Goal: Task Accomplishment & Management: Manage account settings

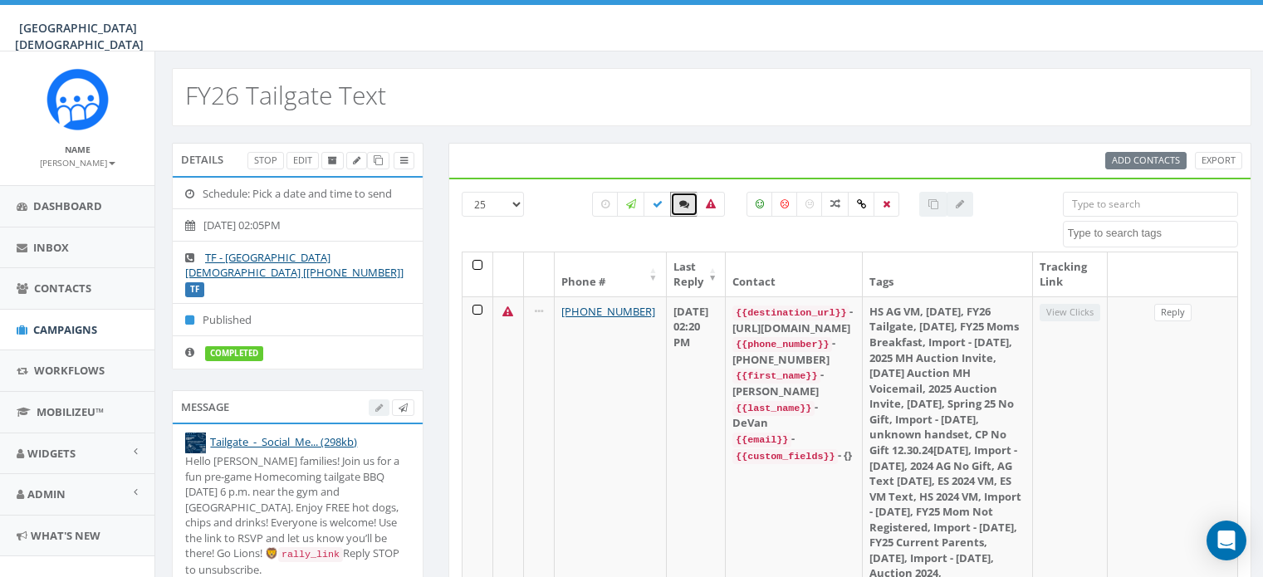
select select
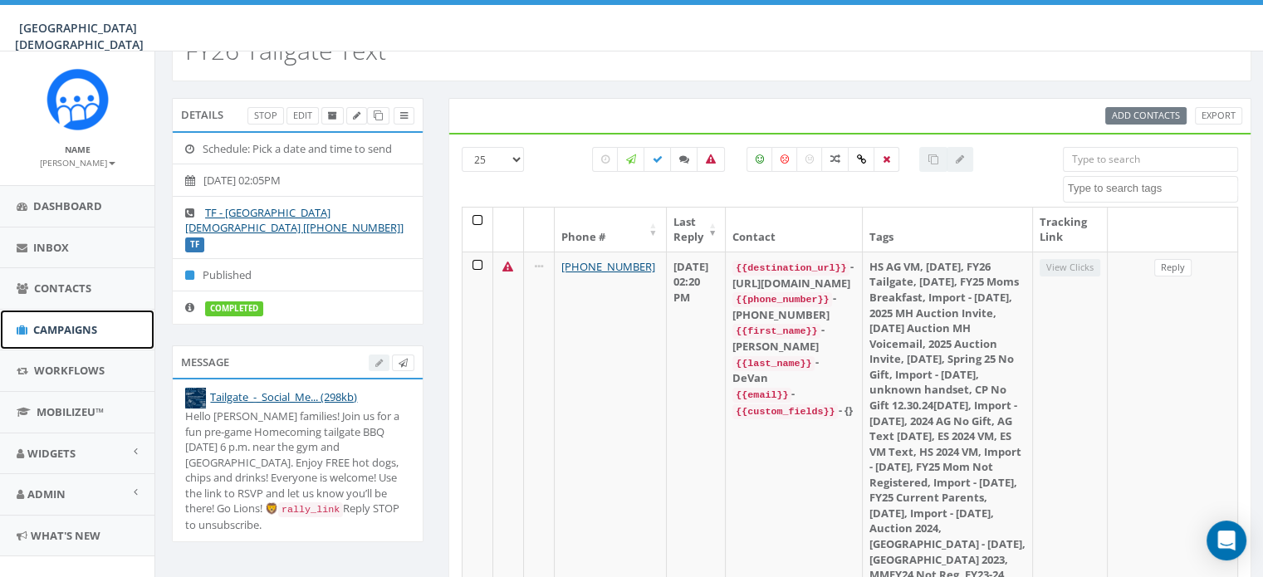
click at [59, 324] on span "Campaigns" at bounding box center [65, 329] width 64 height 15
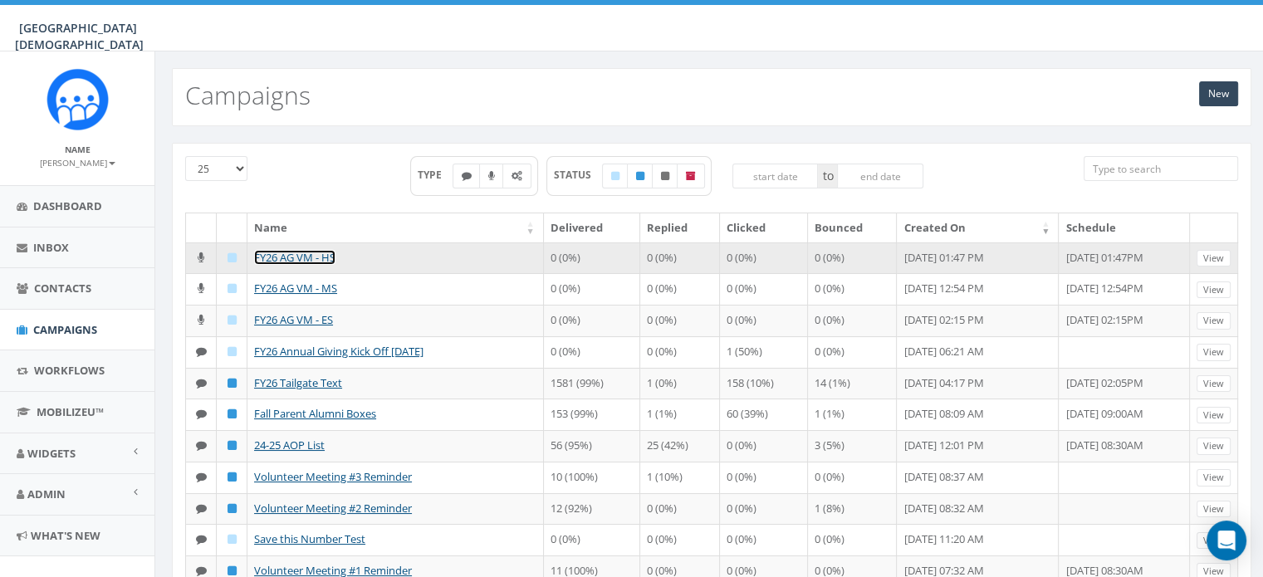
click at [278, 252] on link "FY26 AG VM - HS" at bounding box center [294, 257] width 81 height 15
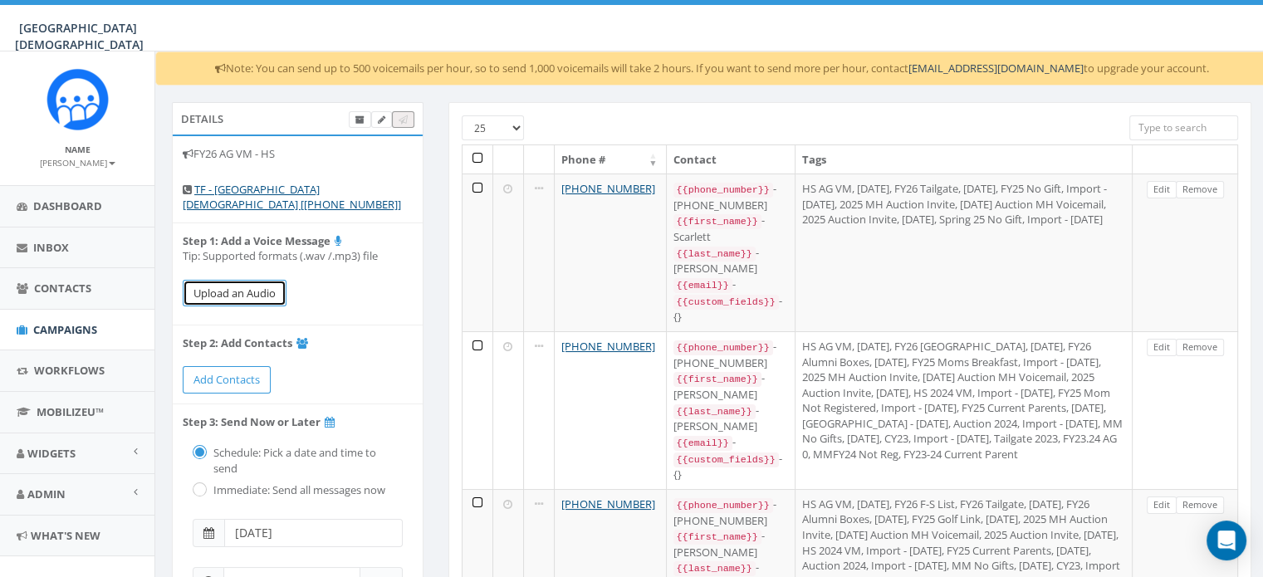
click at [237, 296] on button "Upload an Audio" at bounding box center [235, 293] width 104 height 27
click at [1159, 34] on div "26.98 % of Available Amount Used You have used 26.98 % of your available amount." at bounding box center [1074, 28] width 402 height 46
click at [220, 291] on button "Upload an Audio" at bounding box center [235, 293] width 104 height 27
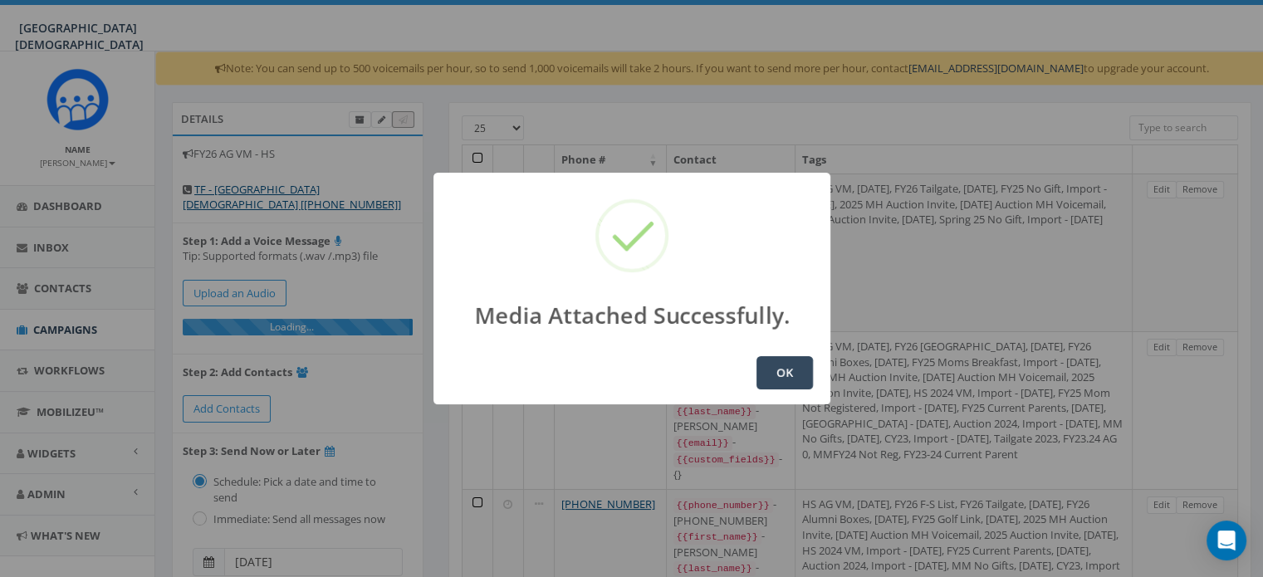
click at [780, 383] on button "OK" at bounding box center [784, 372] width 56 height 33
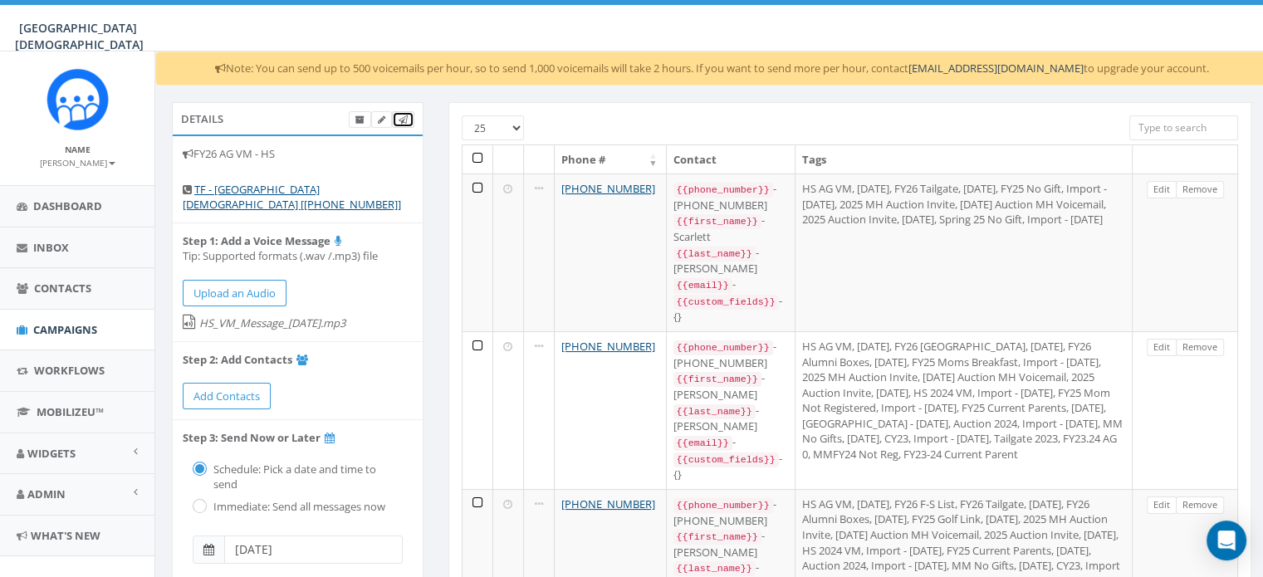
click at [408, 116] on link at bounding box center [403, 119] width 22 height 17
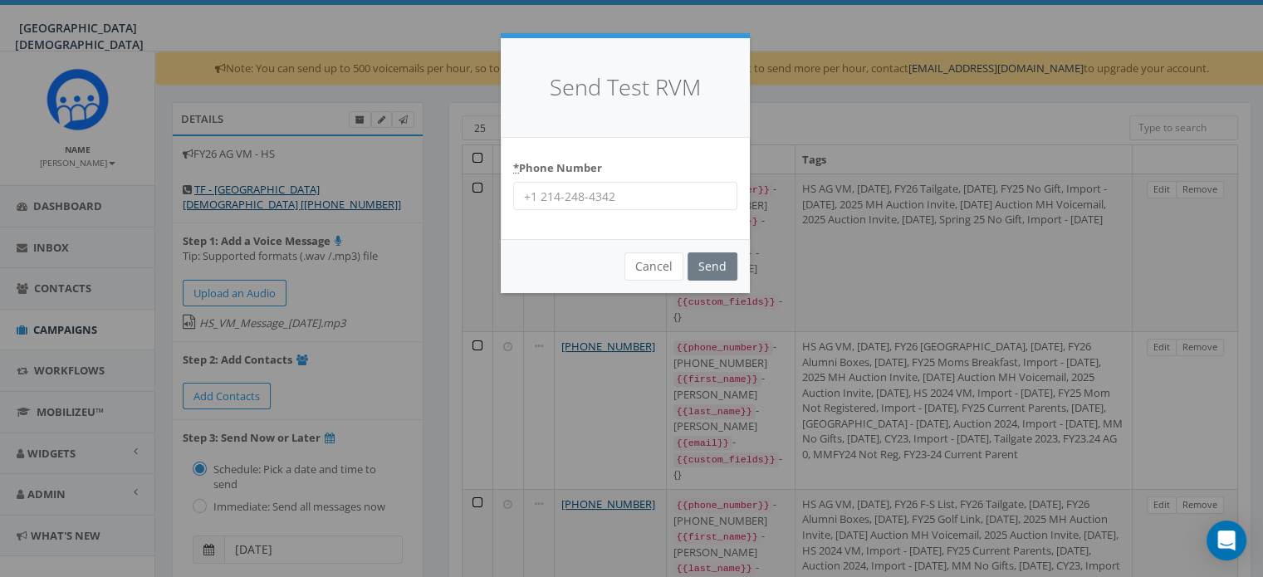
click at [582, 198] on input "* Phone Number" at bounding box center [625, 196] width 224 height 28
type input "951-764-9695"
click at [723, 276] on input "Send" at bounding box center [712, 266] width 50 height 28
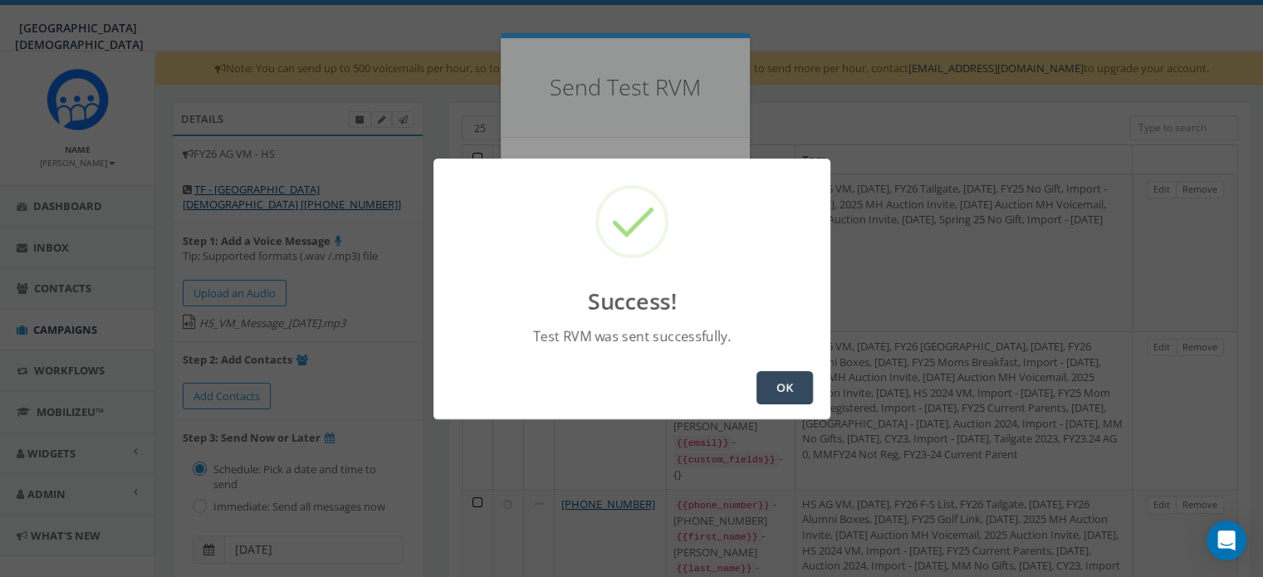
click at [780, 389] on button "OK" at bounding box center [784, 387] width 56 height 33
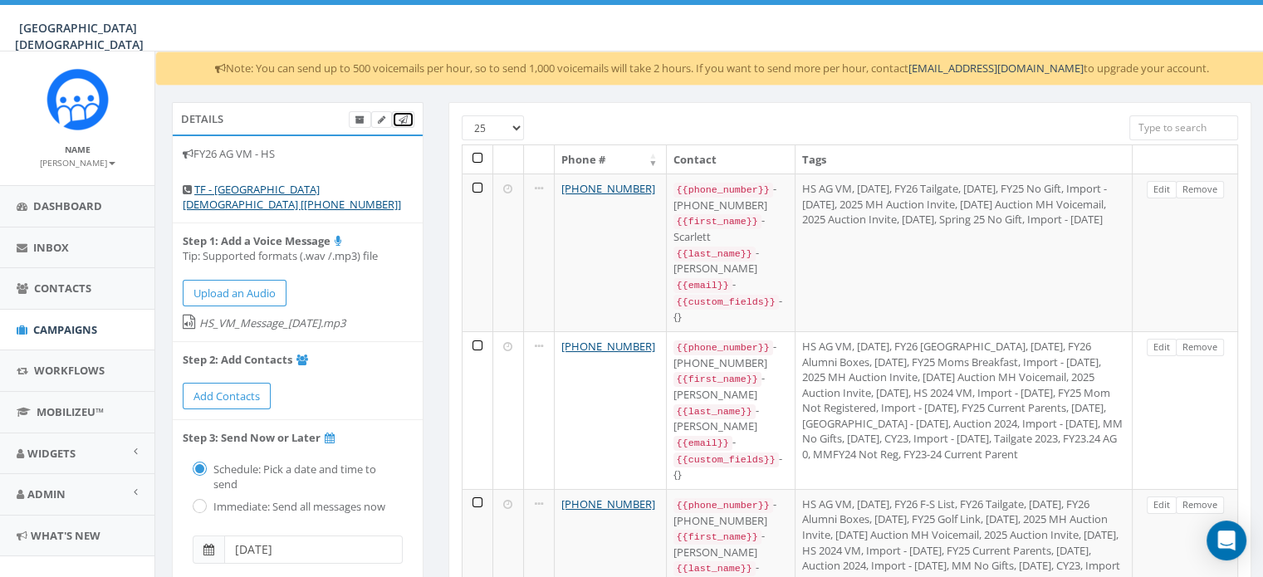
click at [404, 120] on icon at bounding box center [402, 119] width 9 height 9
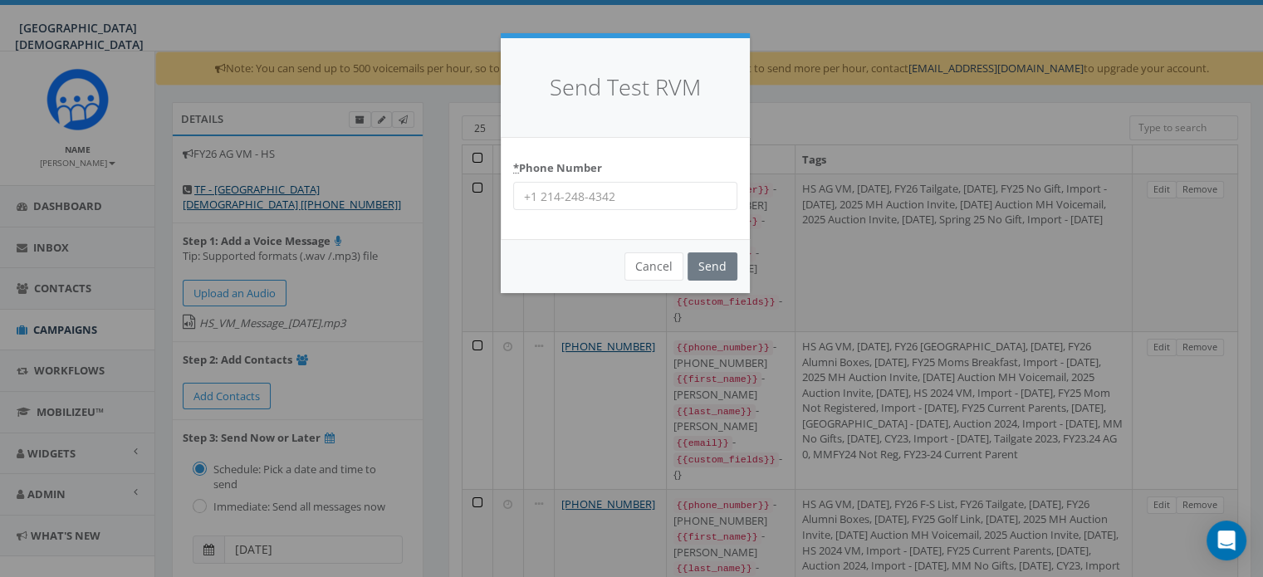
click at [532, 194] on input "* Phone Number" at bounding box center [625, 196] width 224 height 28
type input "9515019247"
click at [720, 269] on input "Send" at bounding box center [712, 266] width 50 height 28
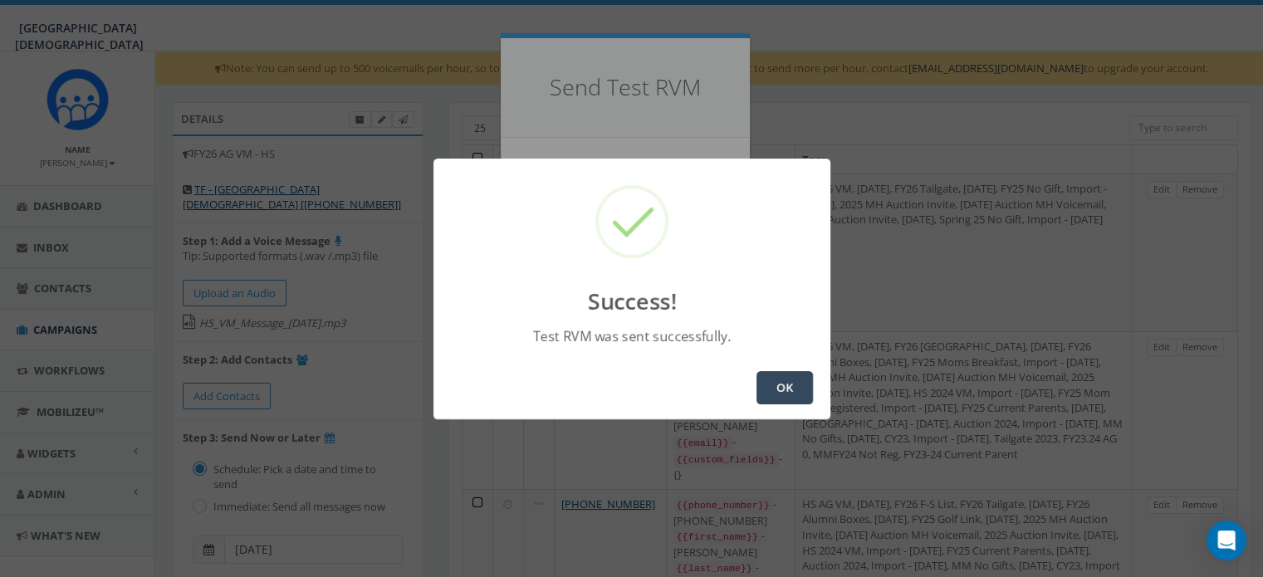
click at [765, 385] on button "OK" at bounding box center [784, 387] width 56 height 33
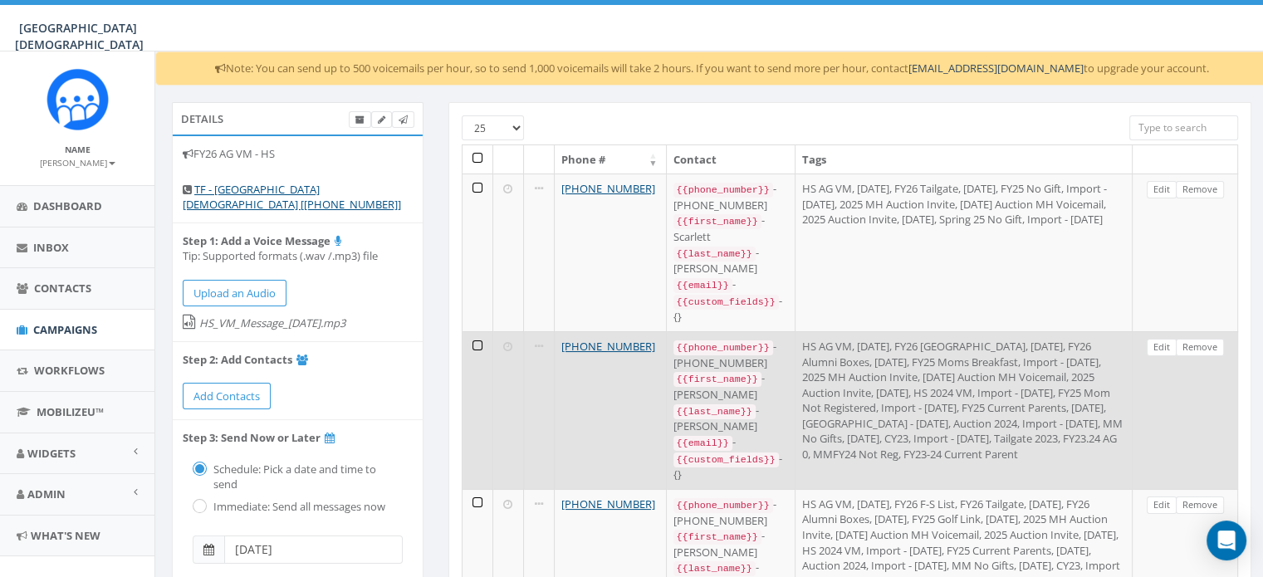
click at [744, 372] on code "{{first_name}}" at bounding box center [717, 379] width 88 height 15
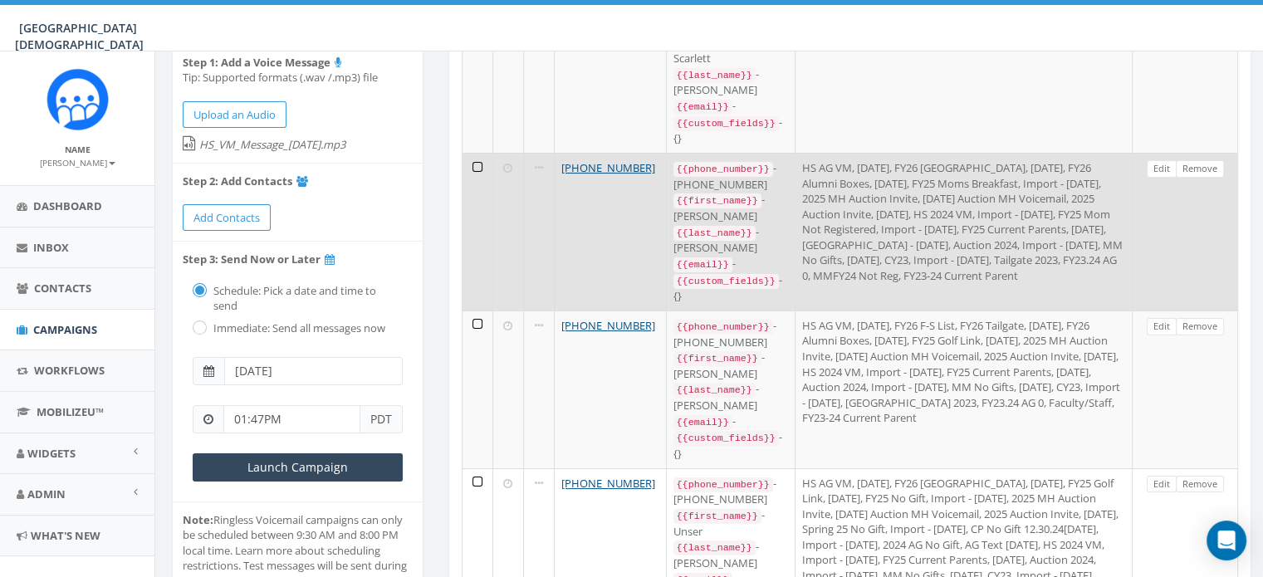
scroll to position [181, 0]
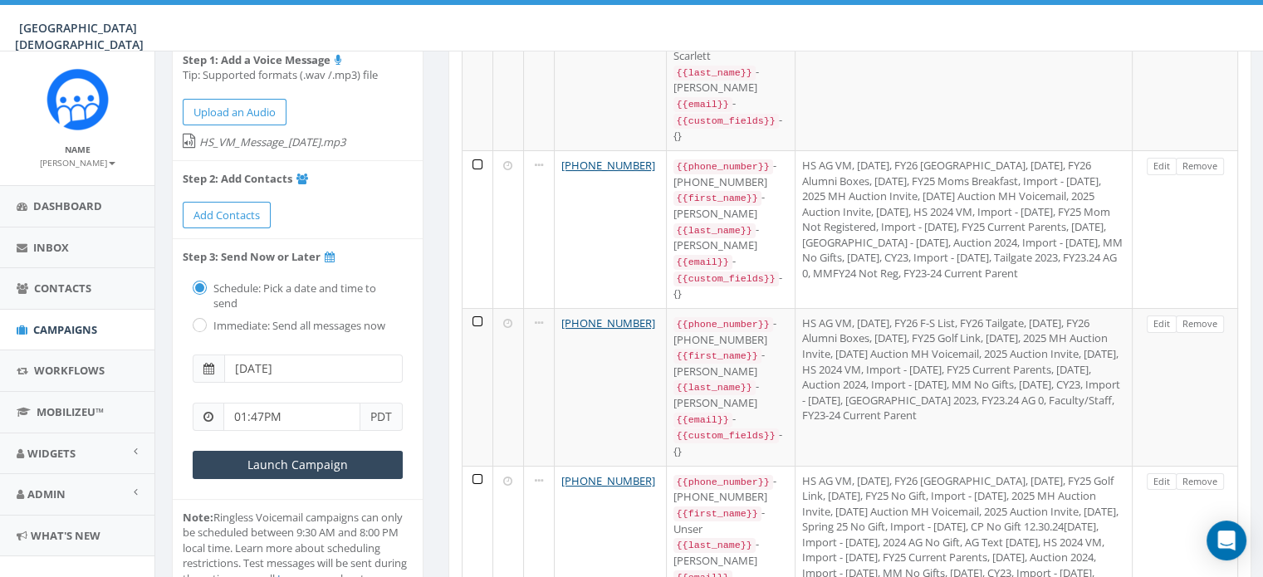
click at [258, 414] on input "01:47PM" at bounding box center [291, 417] width 137 height 28
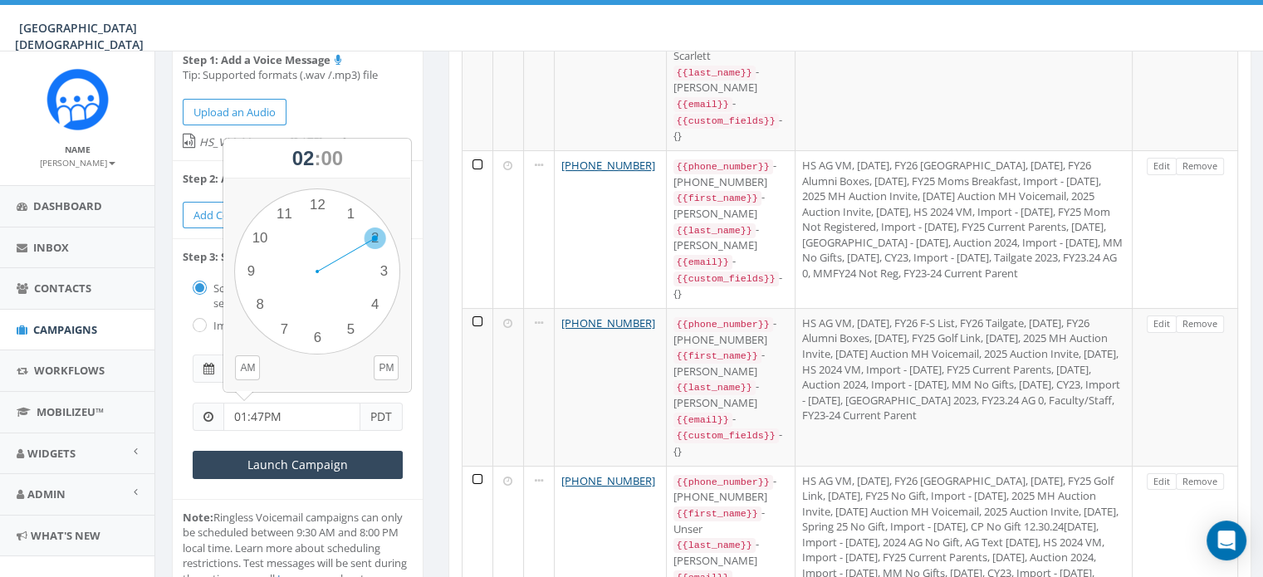
click at [372, 232] on div "1 2 3 4 5 6 7 8 9 10 11 12 00 05 10 15 20 25 30 35 40 45 50 55" at bounding box center [317, 271] width 166 height 166
click at [314, 204] on div "1 2 3 4 5 6 7 8 9 10 11 12 00 05 10 15 20 25 30 35 40 45 50 55" at bounding box center [317, 271] width 166 height 166
type input "02:00PM"
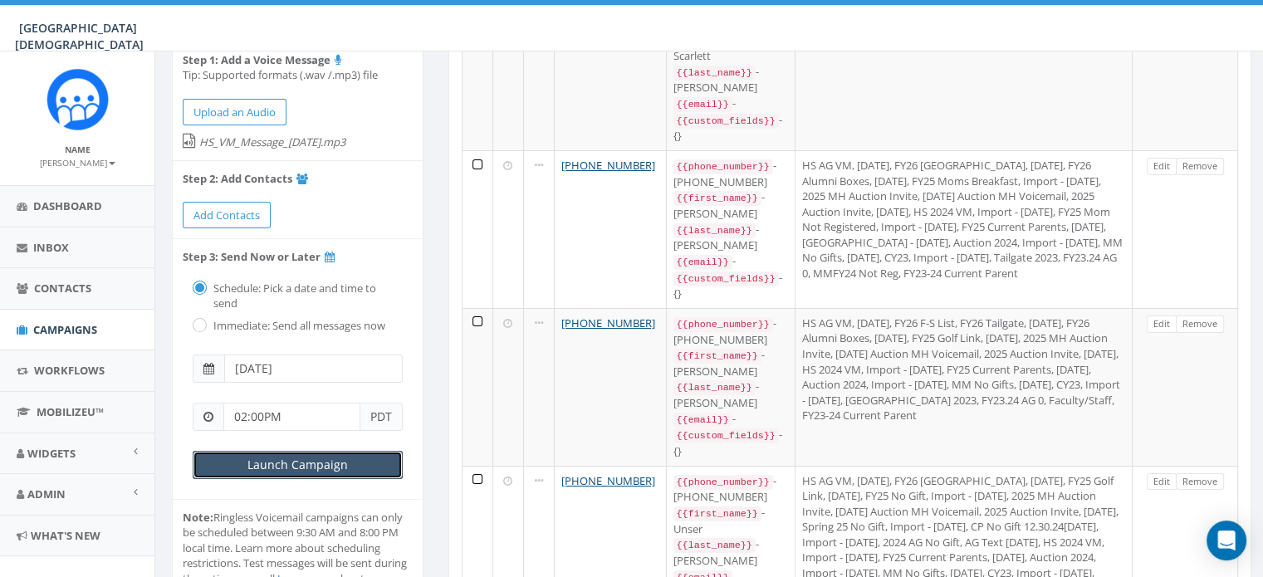
click at [337, 461] on input "Launch Campaign" at bounding box center [298, 465] width 210 height 28
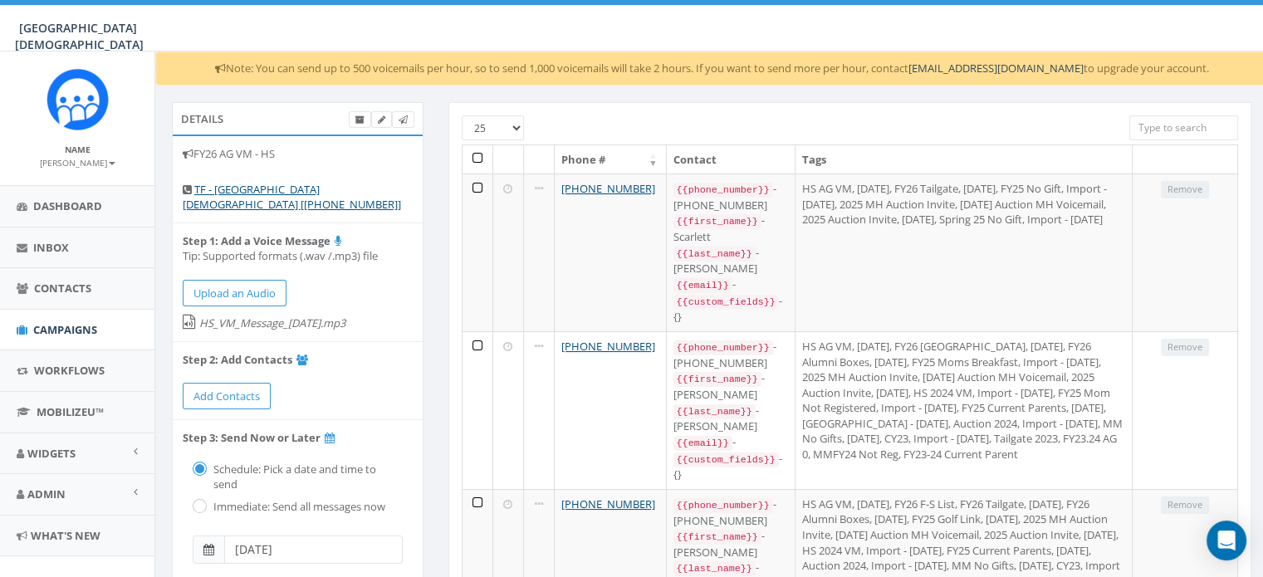
click at [1179, 131] on input "search" at bounding box center [1183, 127] width 109 height 25
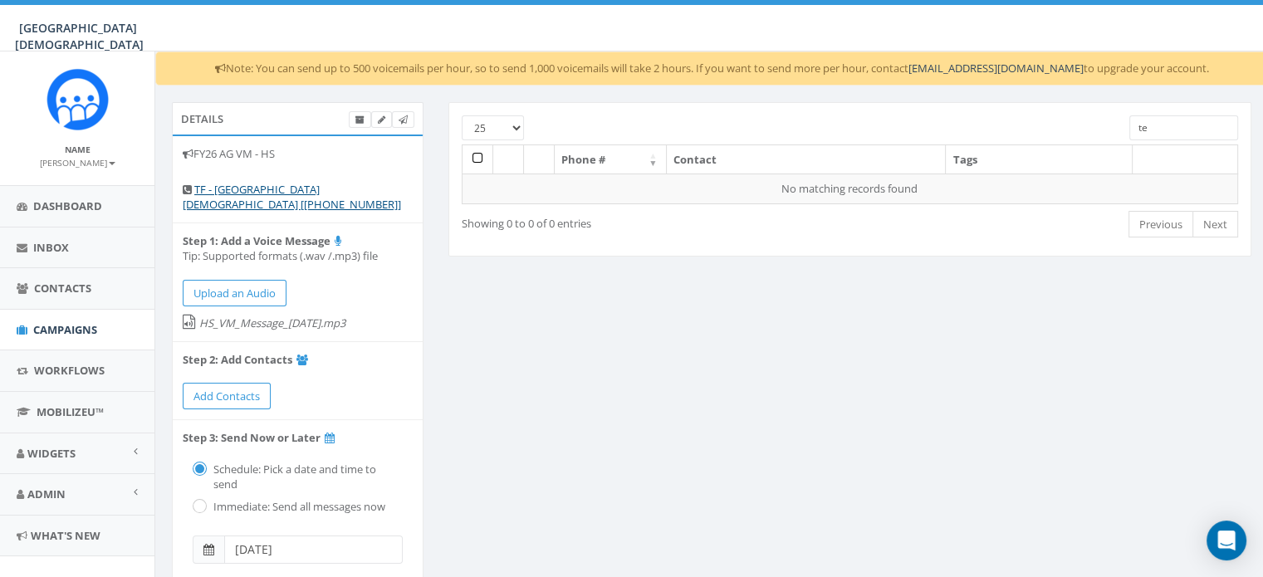
type input "t"
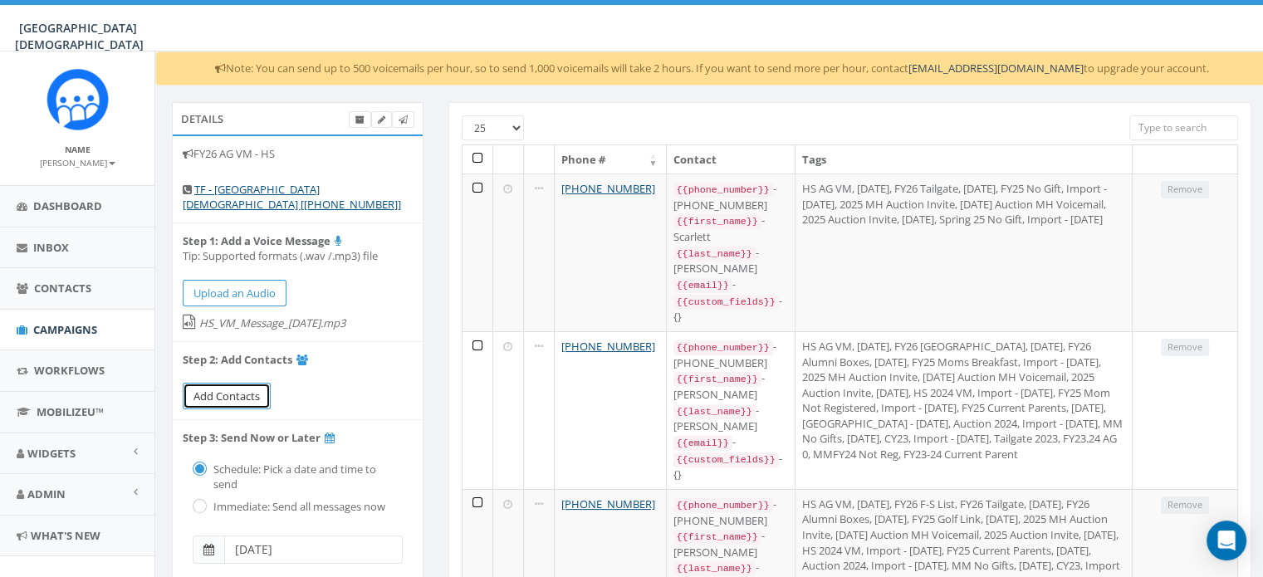
click at [240, 404] on link "Add Contacts" at bounding box center [227, 396] width 88 height 27
select select
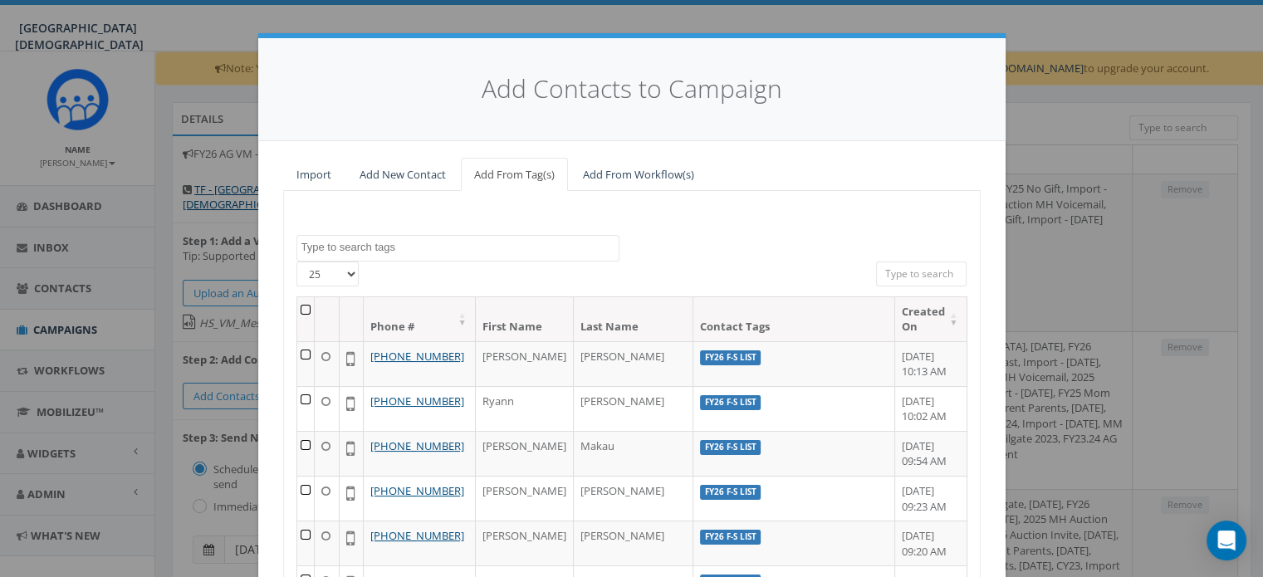
click at [417, 245] on textarea "Search" at bounding box center [459, 247] width 317 height 15
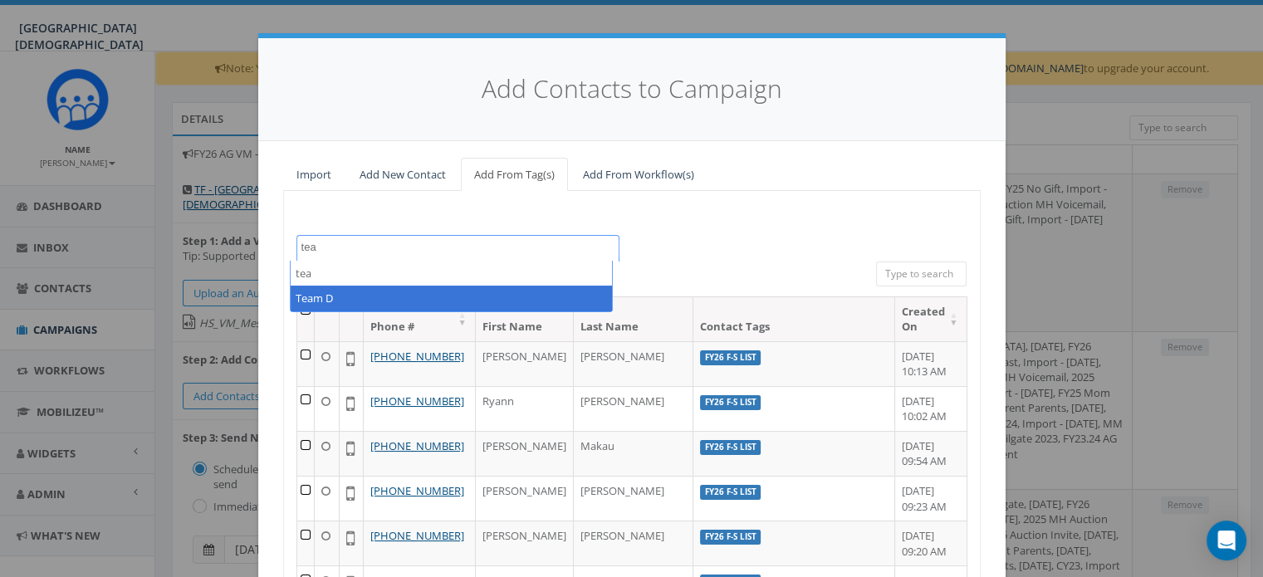
type textarea "tea"
select select "Team D"
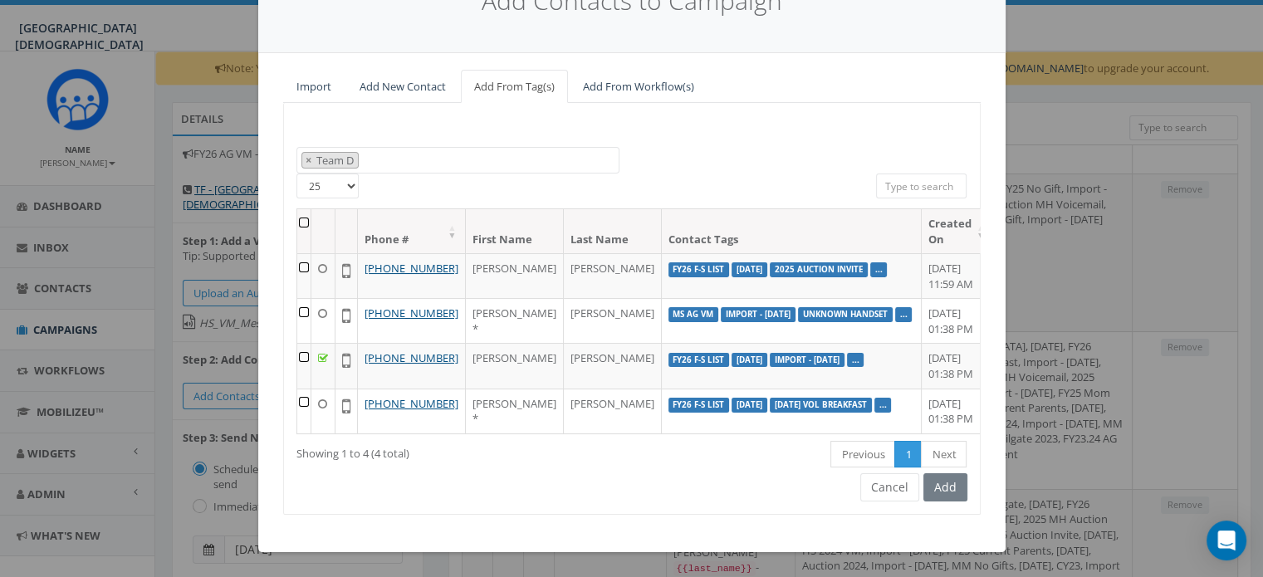
scroll to position [146, 0]
click at [306, 209] on th at bounding box center [304, 231] width 14 height 44
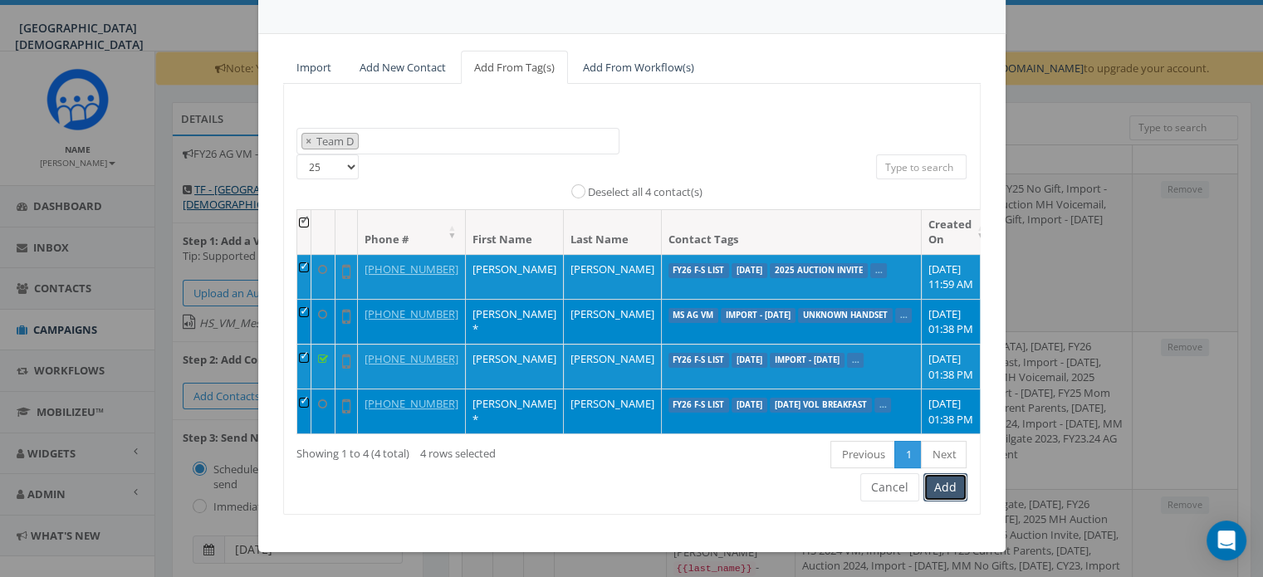
click at [950, 501] on button "Add" at bounding box center [945, 487] width 44 height 28
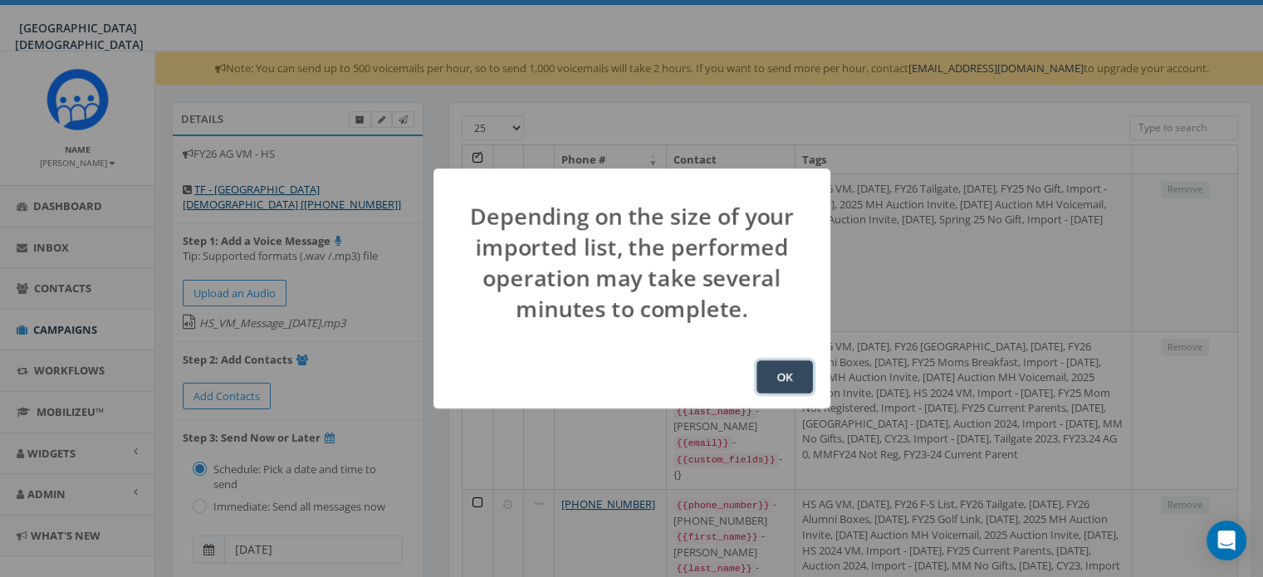
click at [780, 376] on button "OK" at bounding box center [784, 376] width 56 height 33
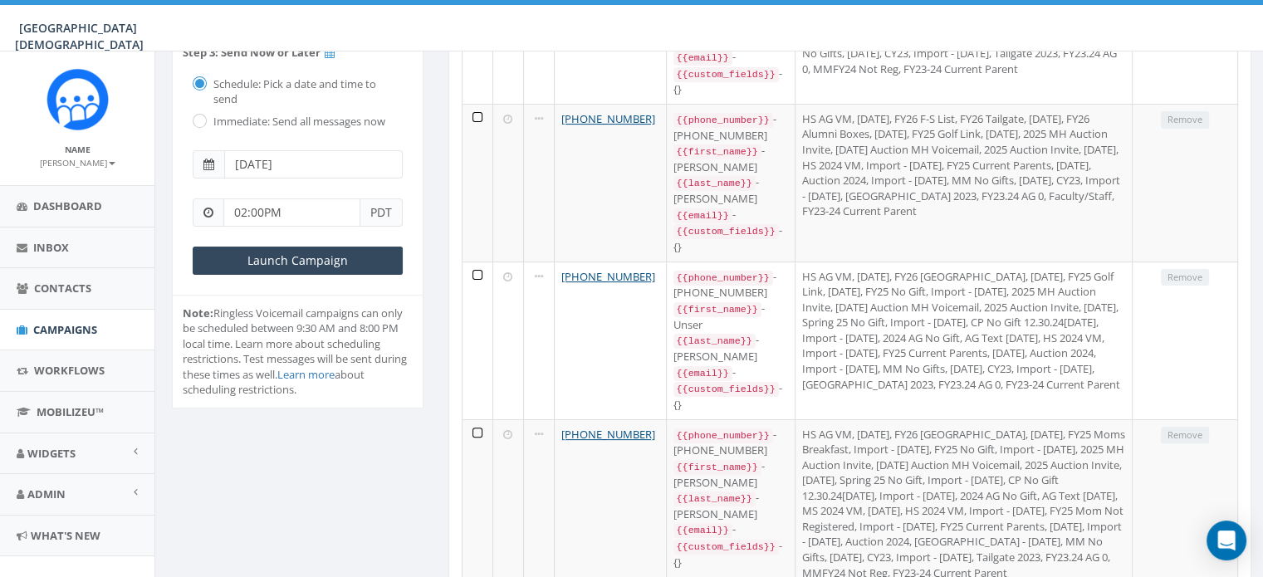
scroll to position [388, 0]
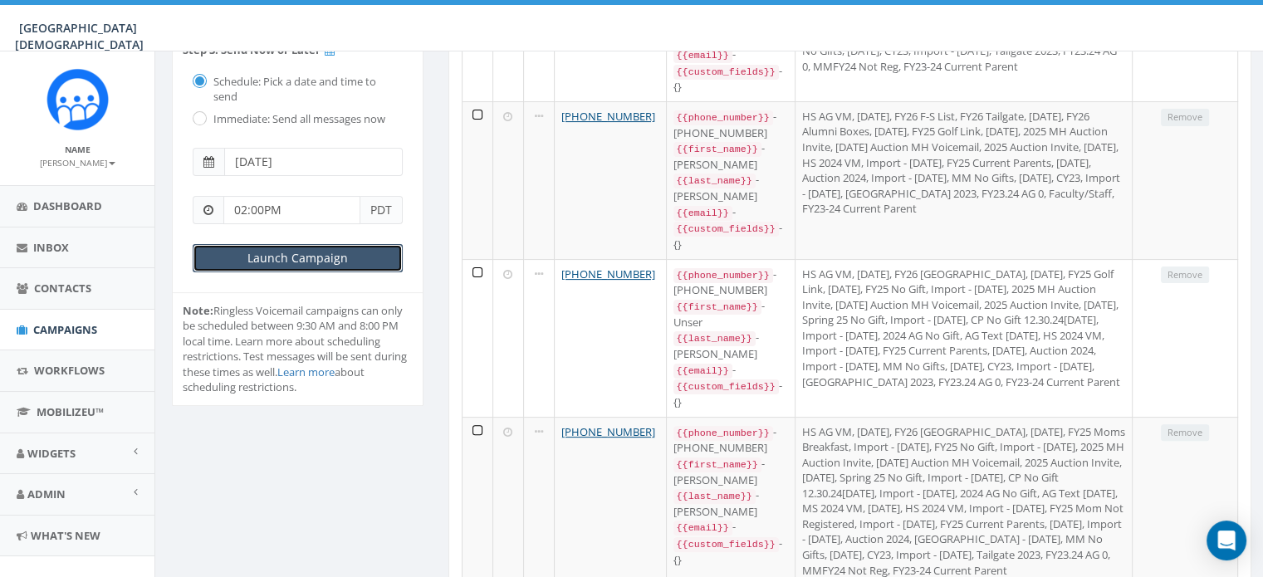
click at [280, 264] on input "Launch Campaign" at bounding box center [298, 258] width 210 height 28
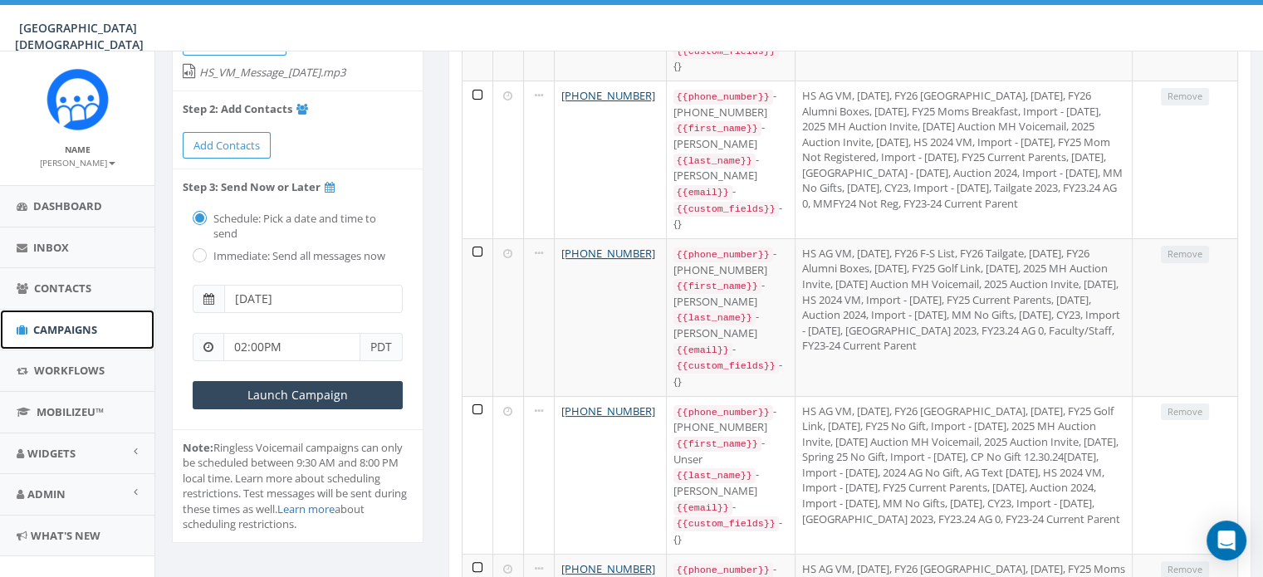
click at [65, 328] on span "Campaigns" at bounding box center [65, 329] width 64 height 15
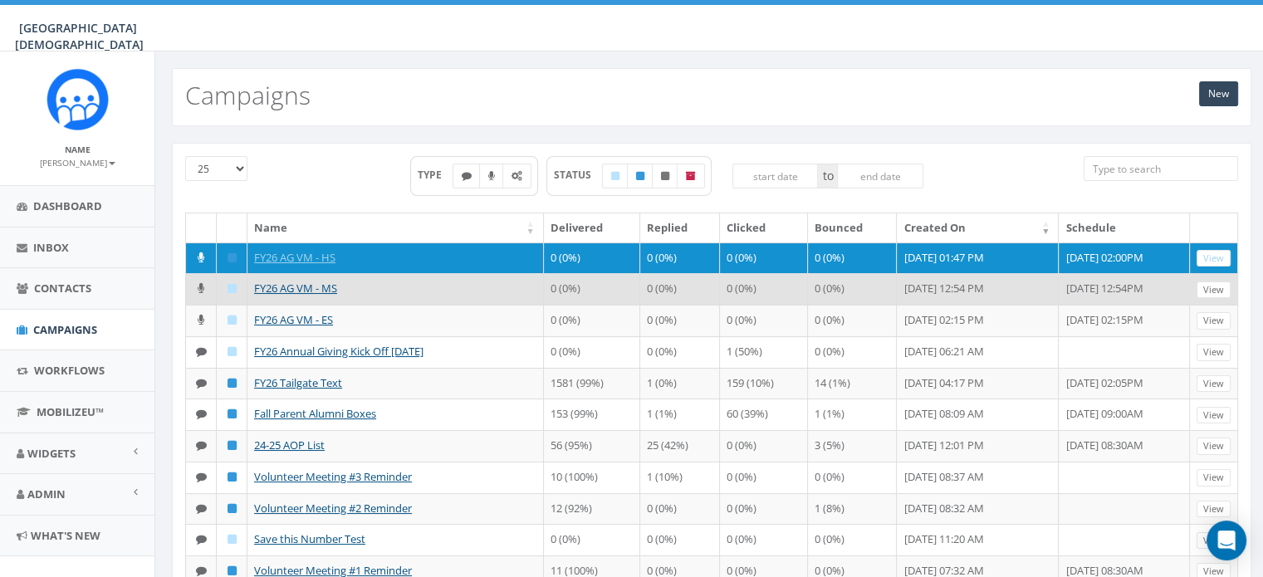
click at [374, 285] on td "FY26 AG VM - MS" at bounding box center [395, 289] width 296 height 32
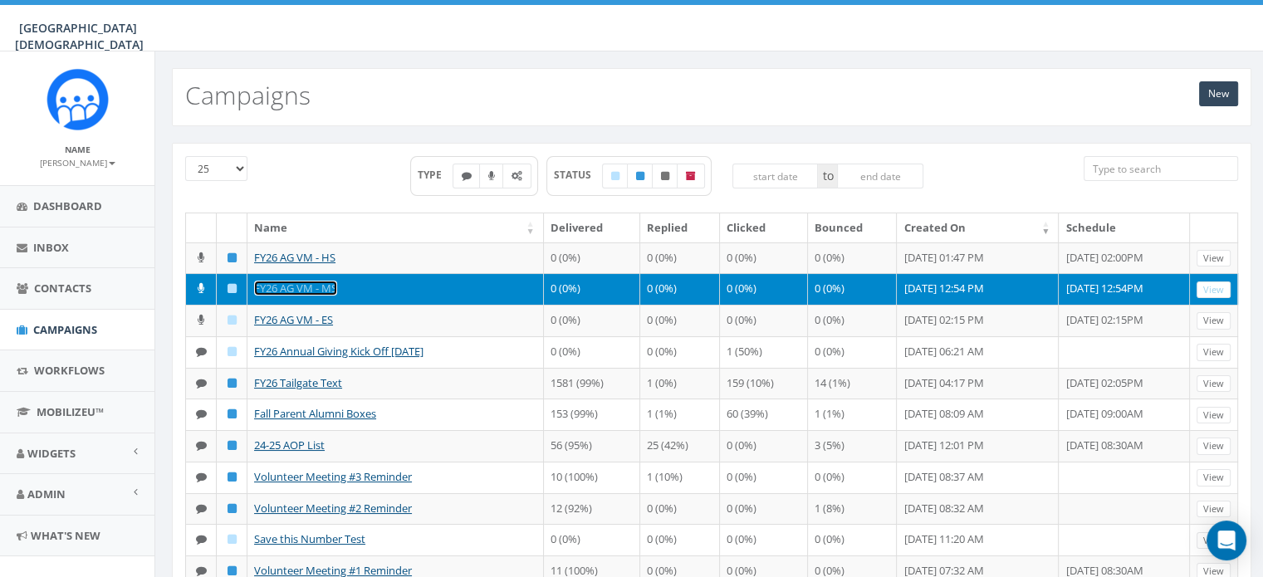
click at [300, 287] on link "FY26 AG VM - MS" at bounding box center [295, 288] width 83 height 15
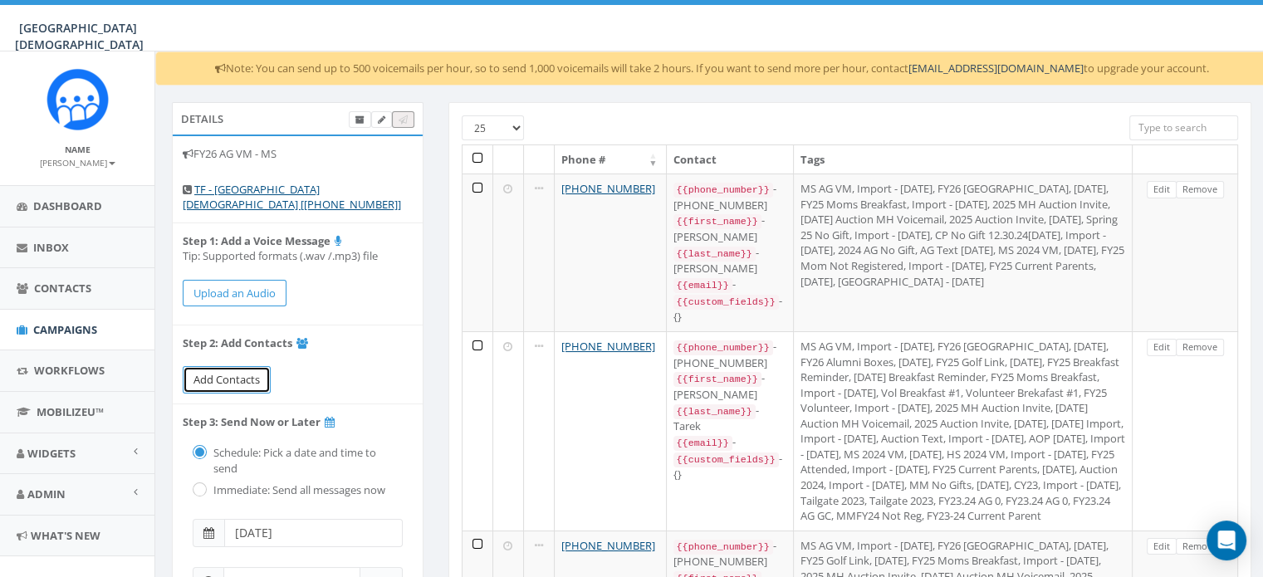
click at [246, 386] on link "Add Contacts" at bounding box center [227, 379] width 88 height 27
select select
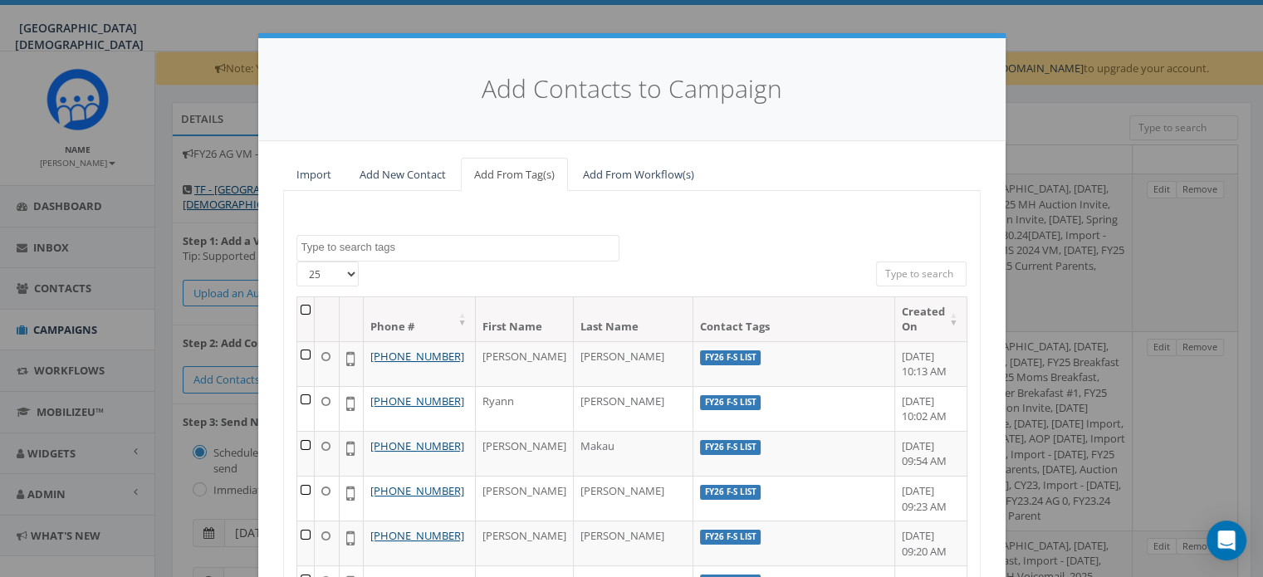
click at [521, 249] on textarea "Search" at bounding box center [459, 247] width 317 height 15
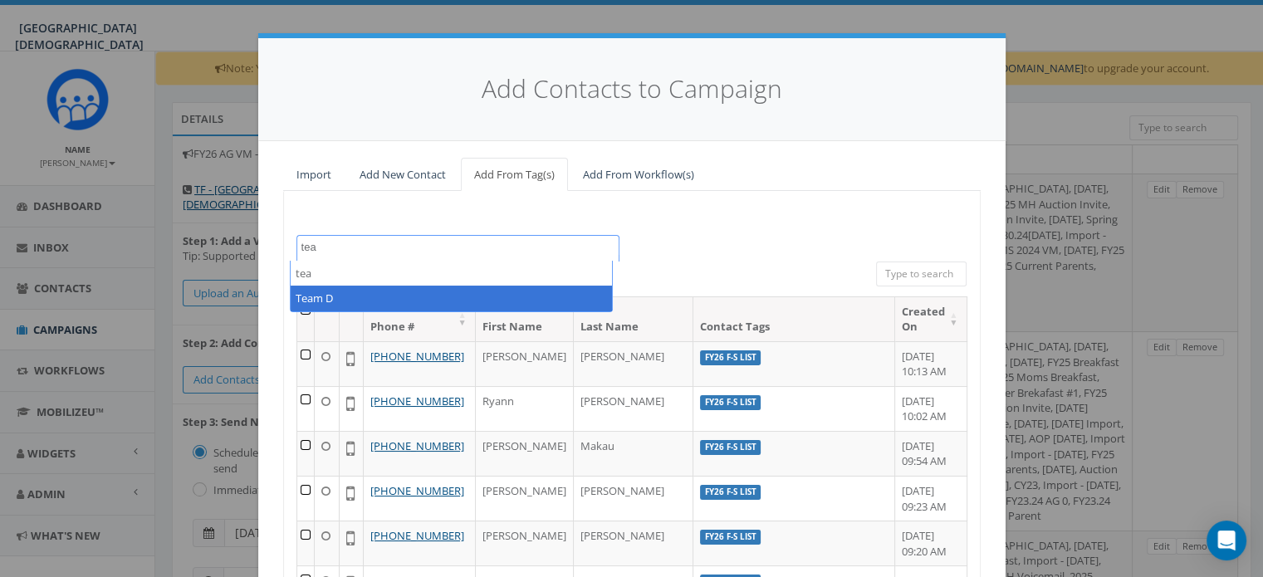
type textarea "tea"
select select "Team D"
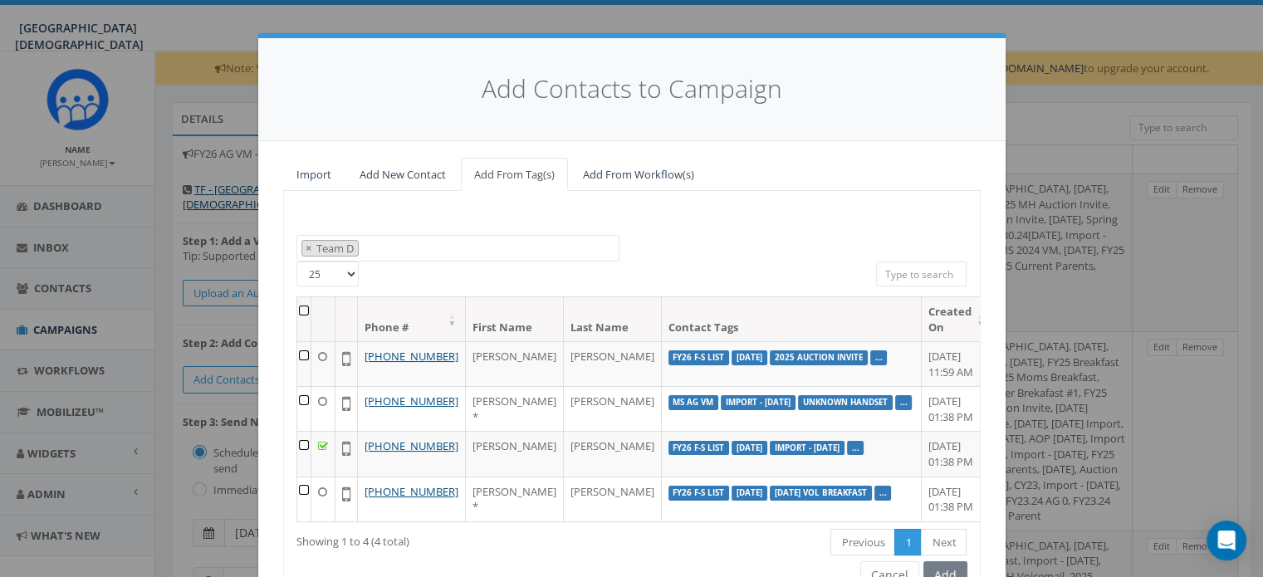
click at [304, 308] on th at bounding box center [304, 319] width 14 height 44
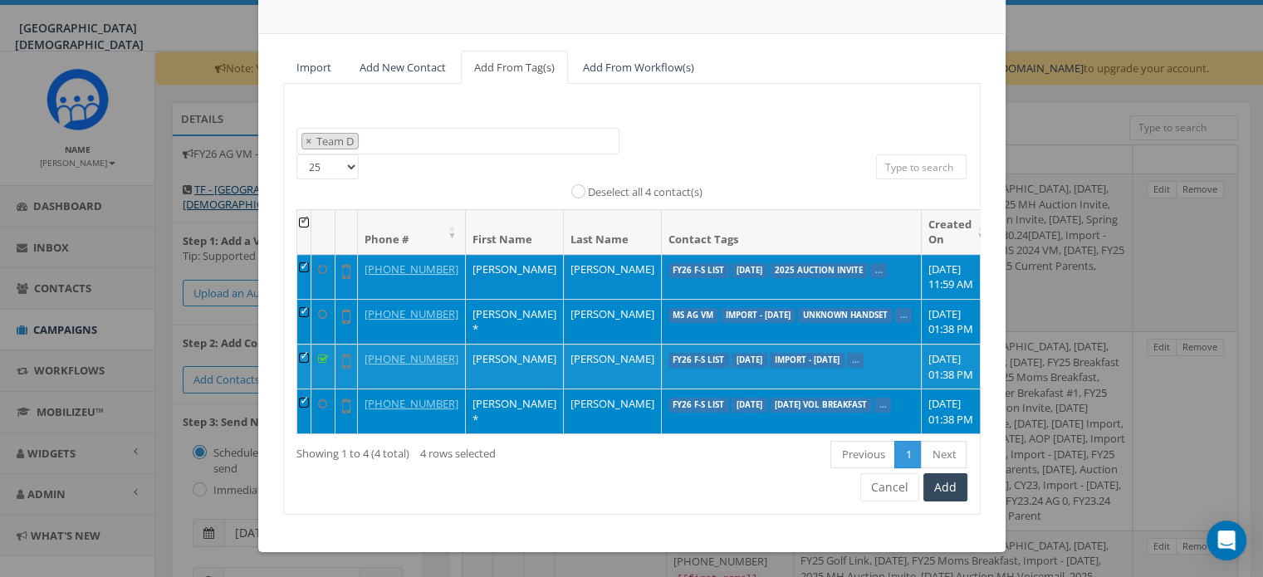
scroll to position [166, 0]
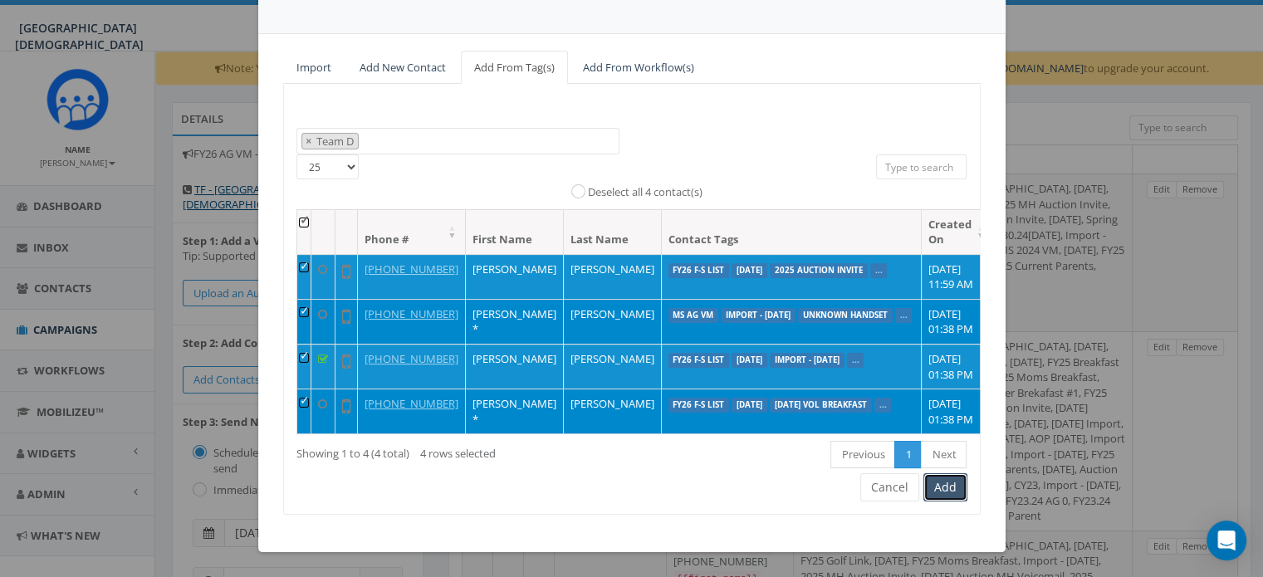
click at [937, 488] on button "Add" at bounding box center [945, 487] width 44 height 28
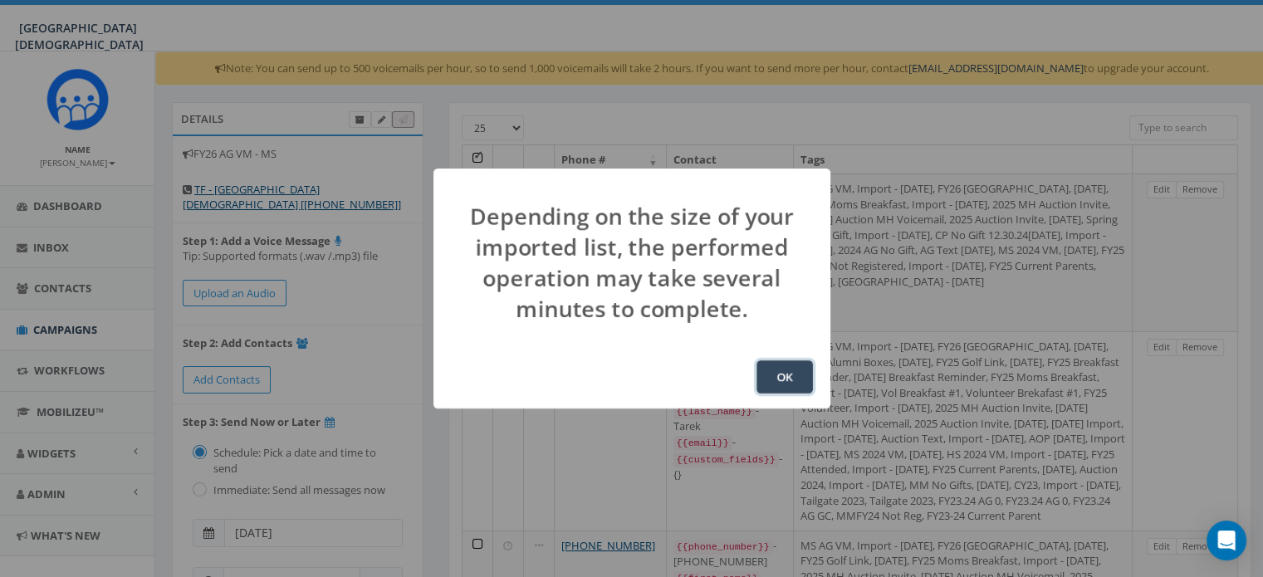
click at [790, 366] on button "OK" at bounding box center [784, 376] width 56 height 33
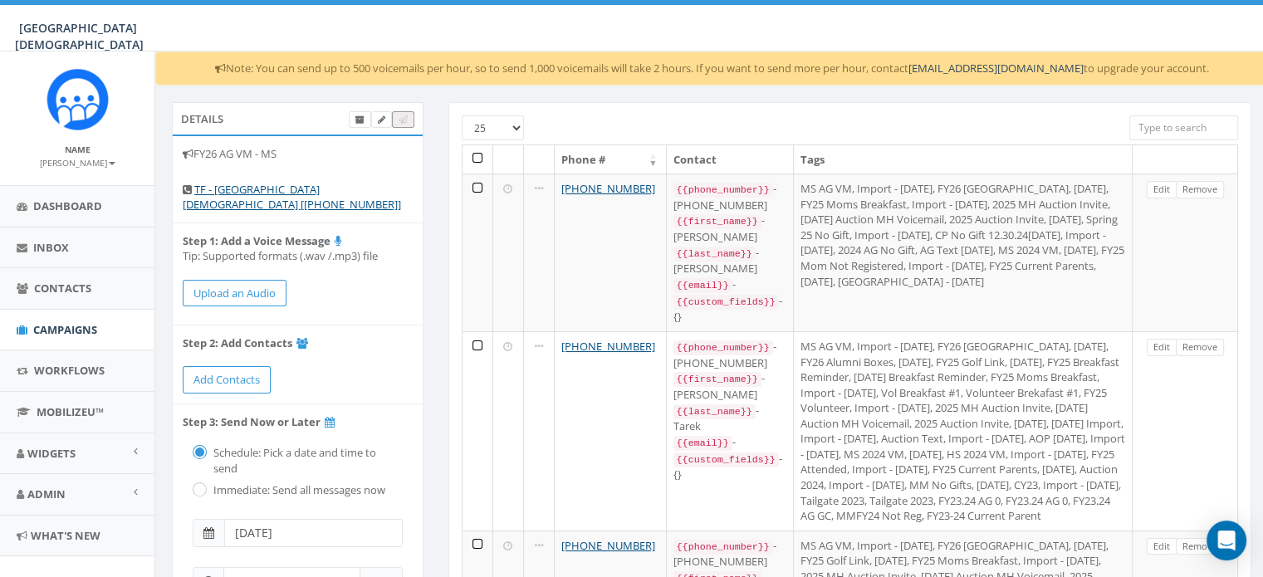
click at [1155, 125] on input "search" at bounding box center [1183, 127] width 109 height 25
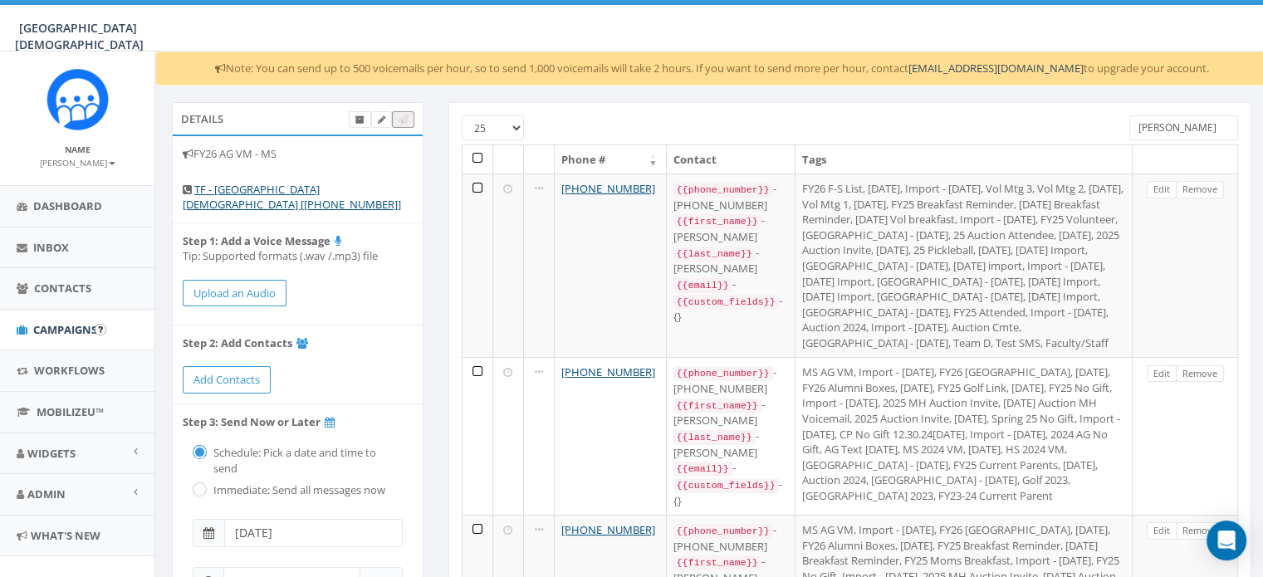
type input "jones"
click at [65, 329] on span "Campaigns" at bounding box center [65, 329] width 64 height 15
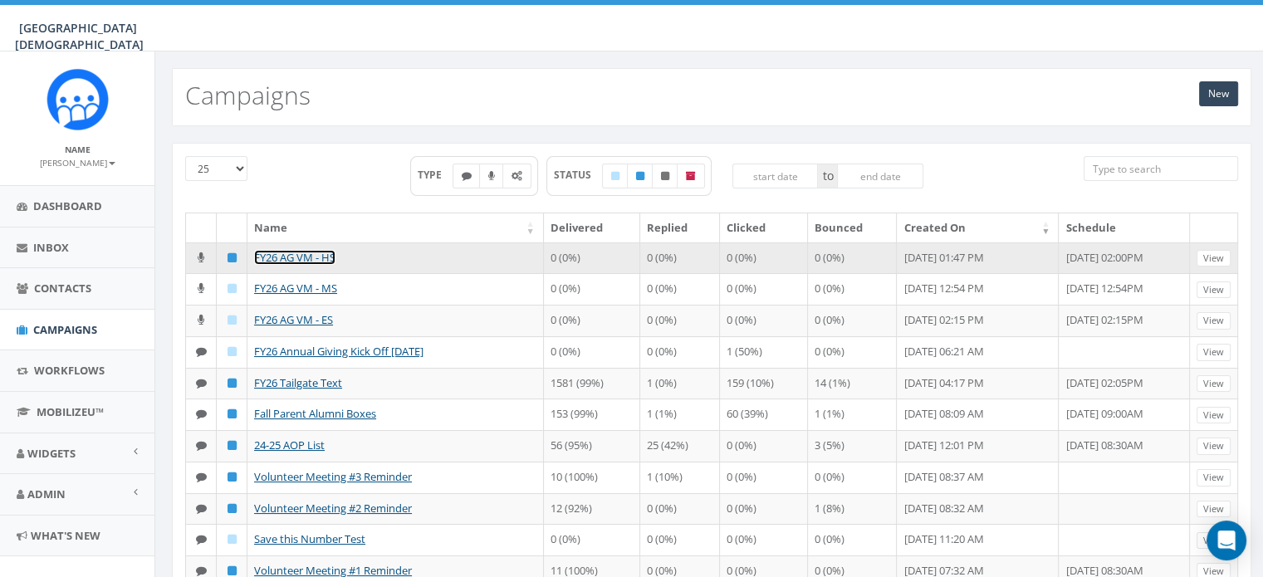
click at [306, 253] on link "FY26 AG VM - HS" at bounding box center [294, 257] width 81 height 15
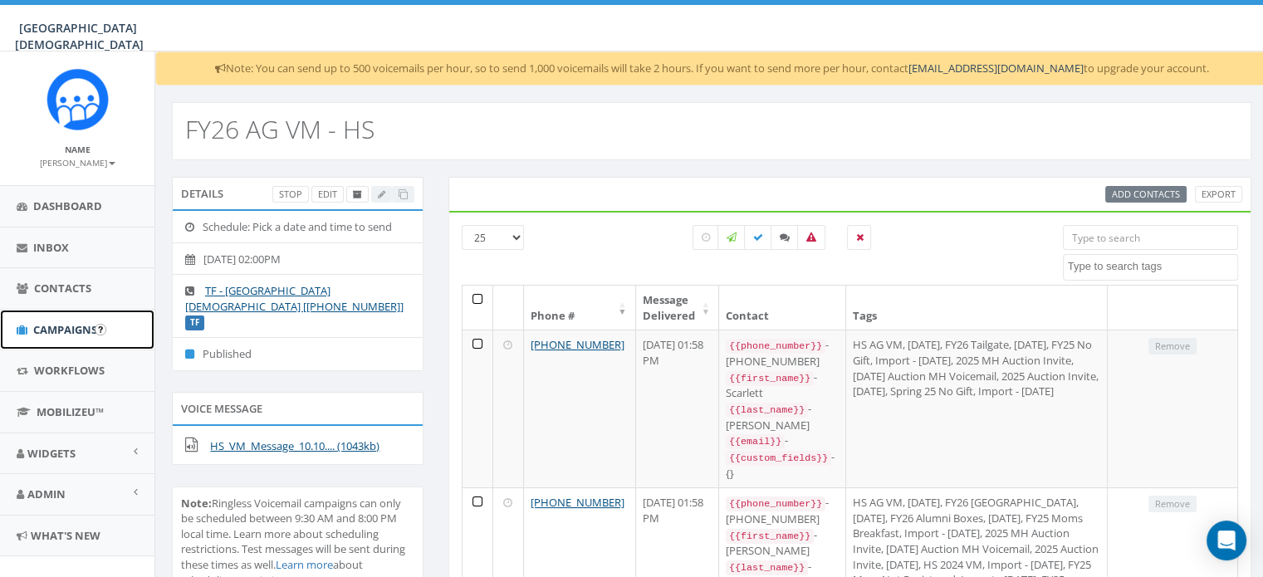
click at [76, 329] on span "Campaigns" at bounding box center [65, 329] width 64 height 15
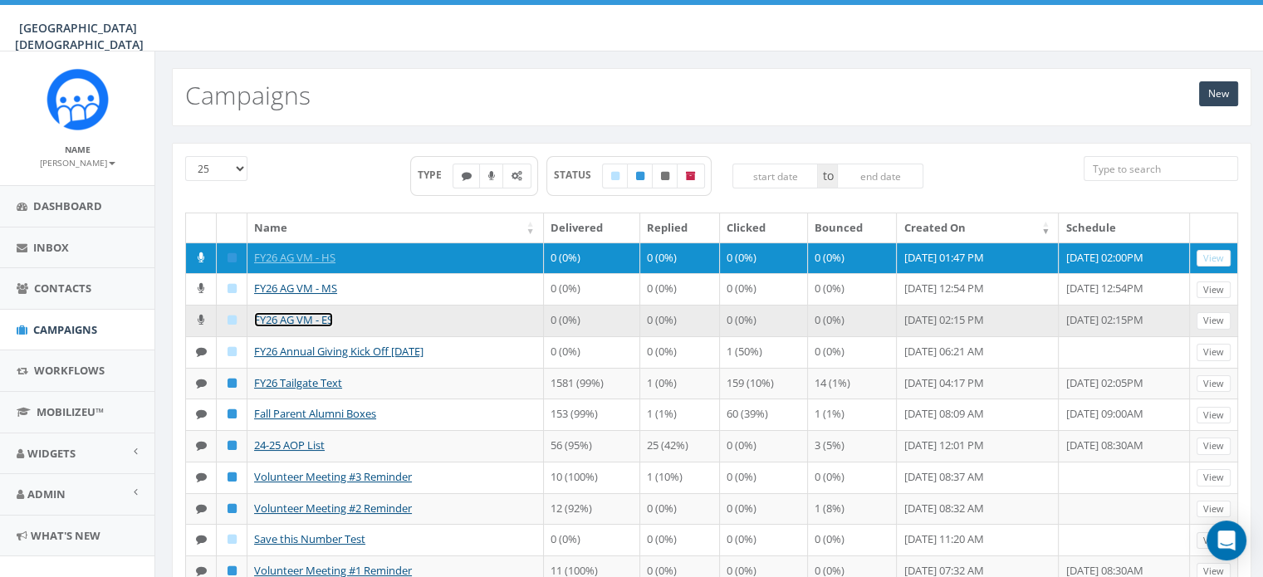
click at [289, 315] on link "FY26 AG VM - ES" at bounding box center [293, 319] width 79 height 15
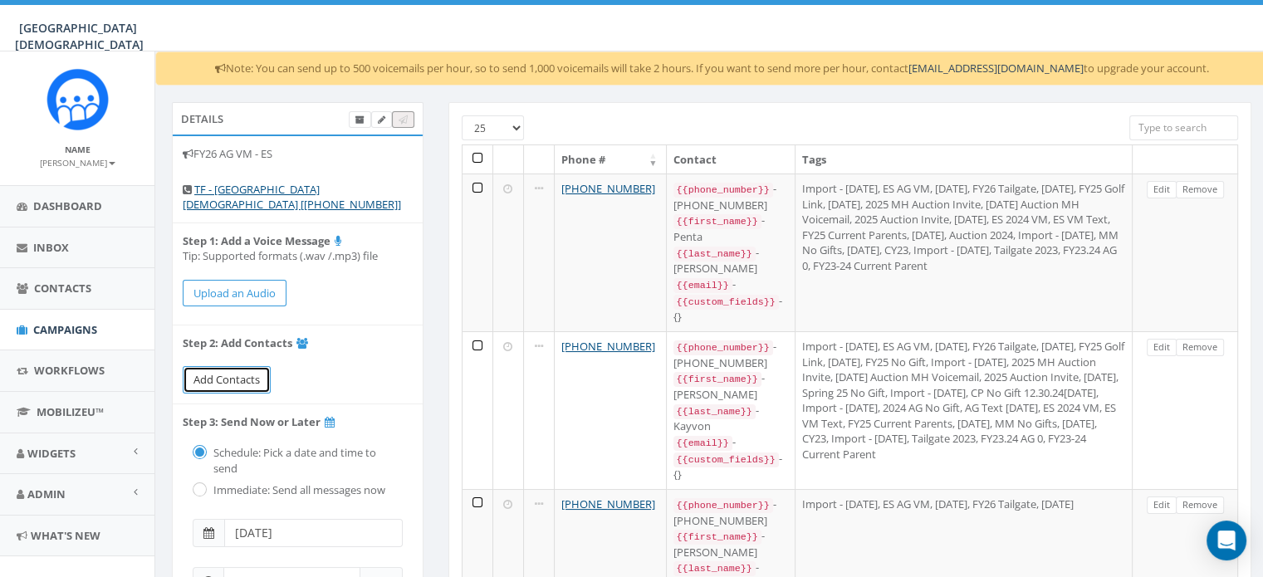
click at [247, 374] on span "Add Contacts" at bounding box center [226, 379] width 66 height 15
select select
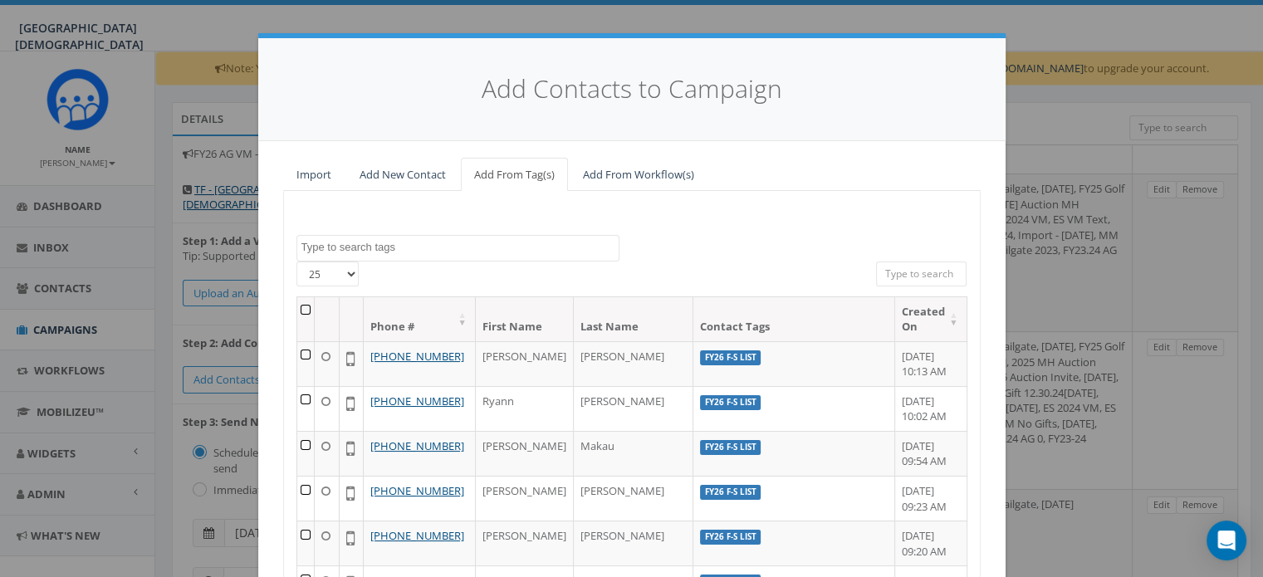
click at [378, 248] on textarea "Search" at bounding box center [459, 247] width 317 height 15
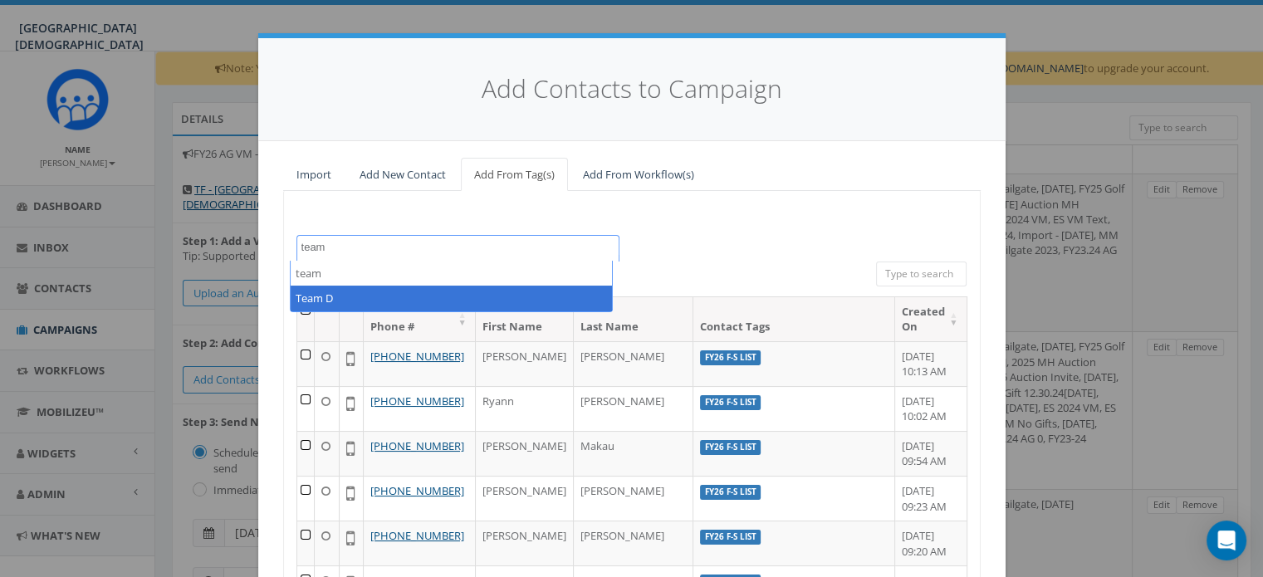
type textarea "team"
select select "Team D"
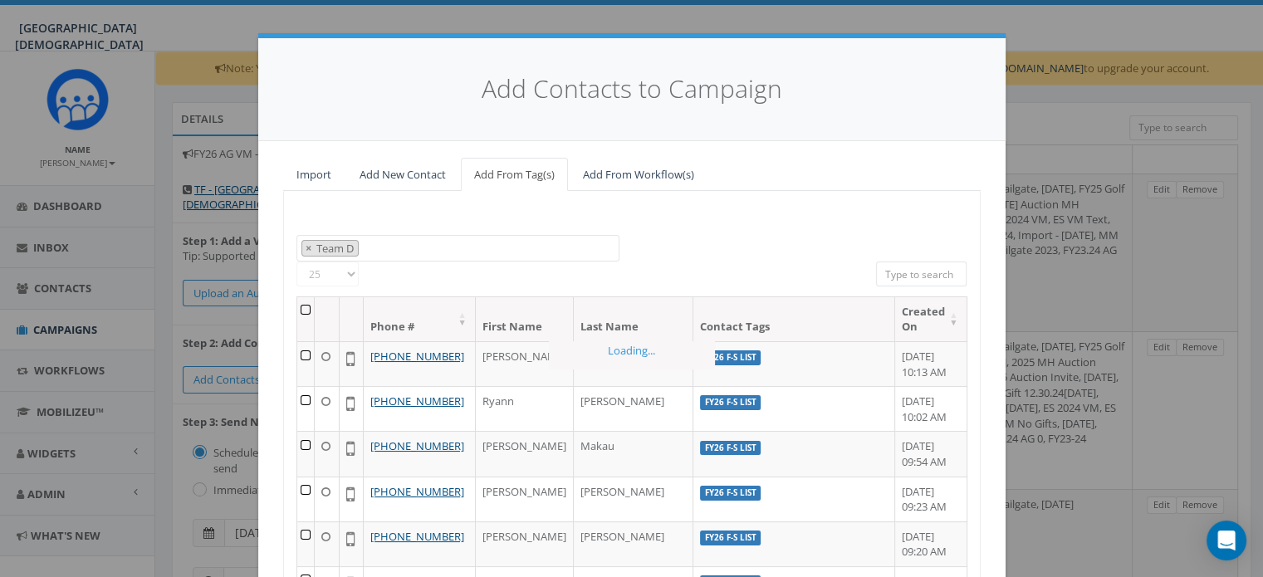
scroll to position [1383, 0]
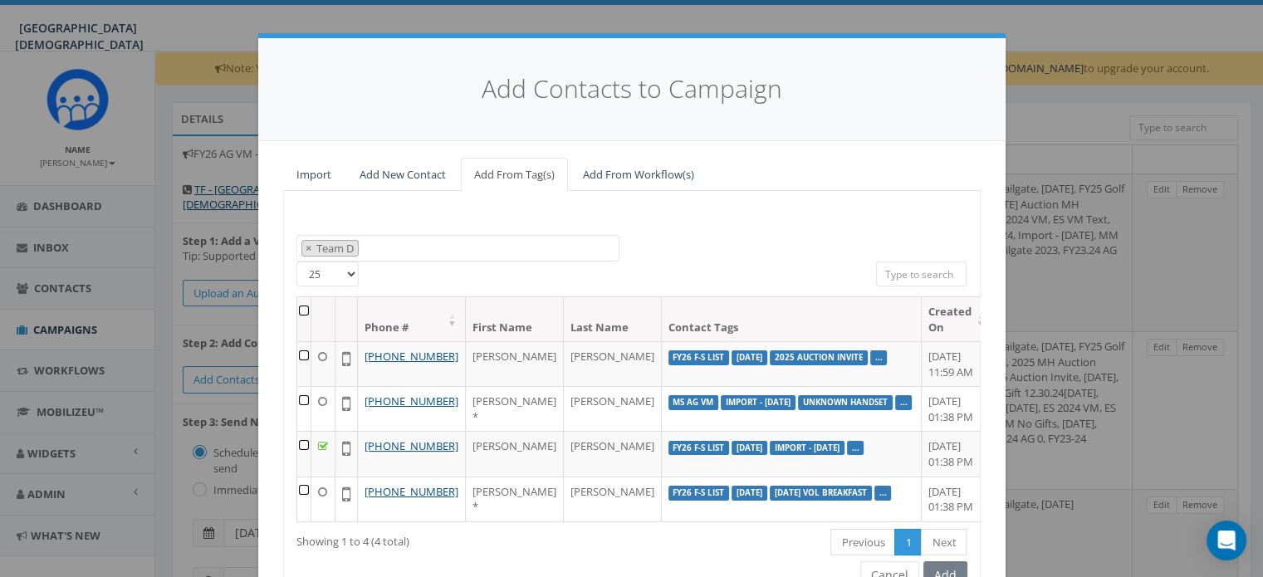
click at [303, 308] on th at bounding box center [304, 319] width 14 height 44
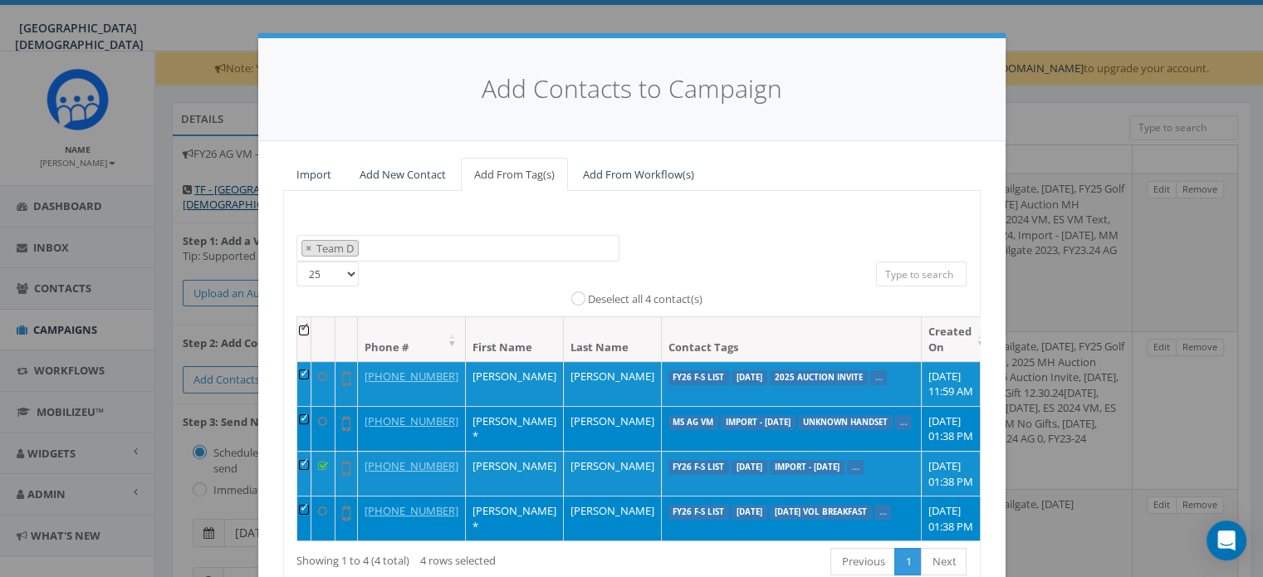
scroll to position [166, 0]
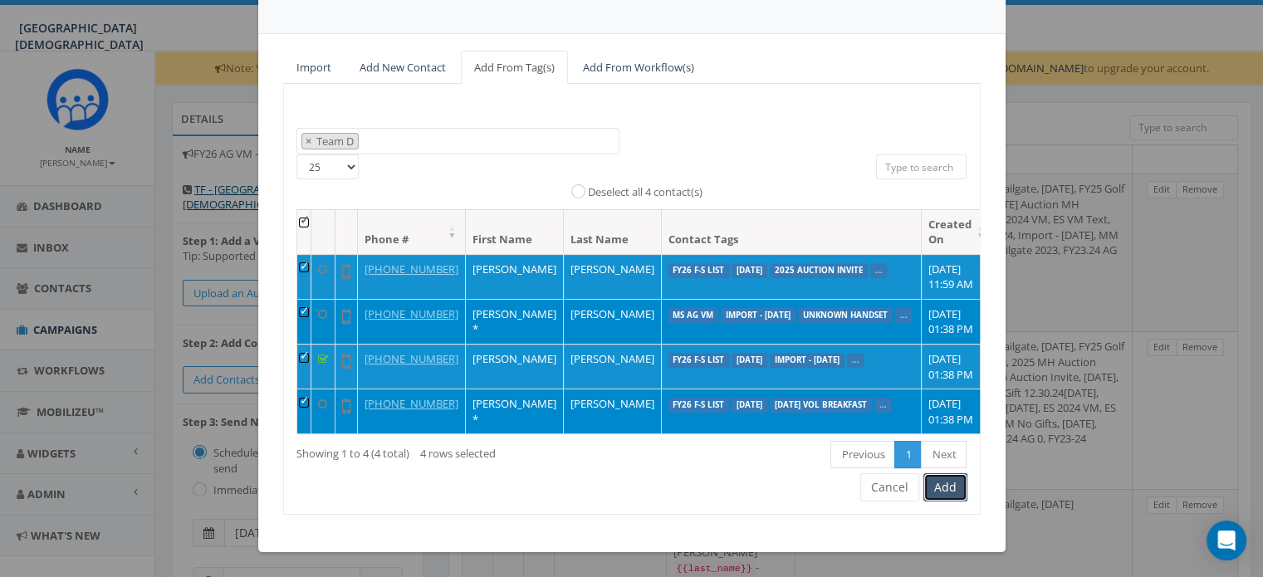
click at [930, 489] on button "Add" at bounding box center [945, 487] width 44 height 28
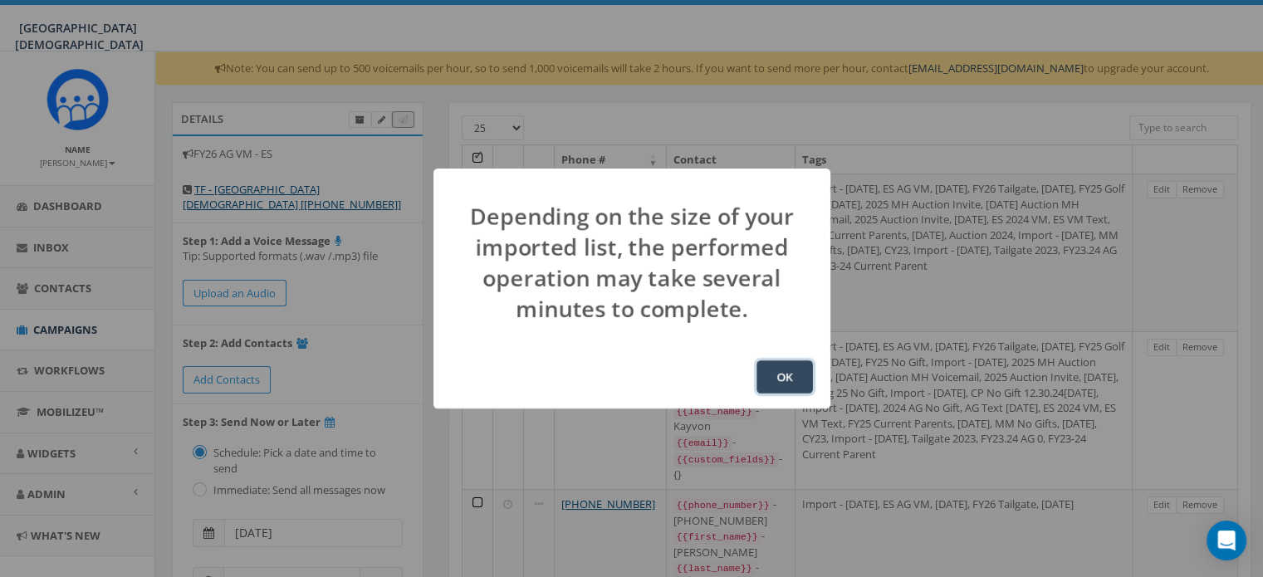
click at [764, 377] on button "OK" at bounding box center [784, 376] width 56 height 33
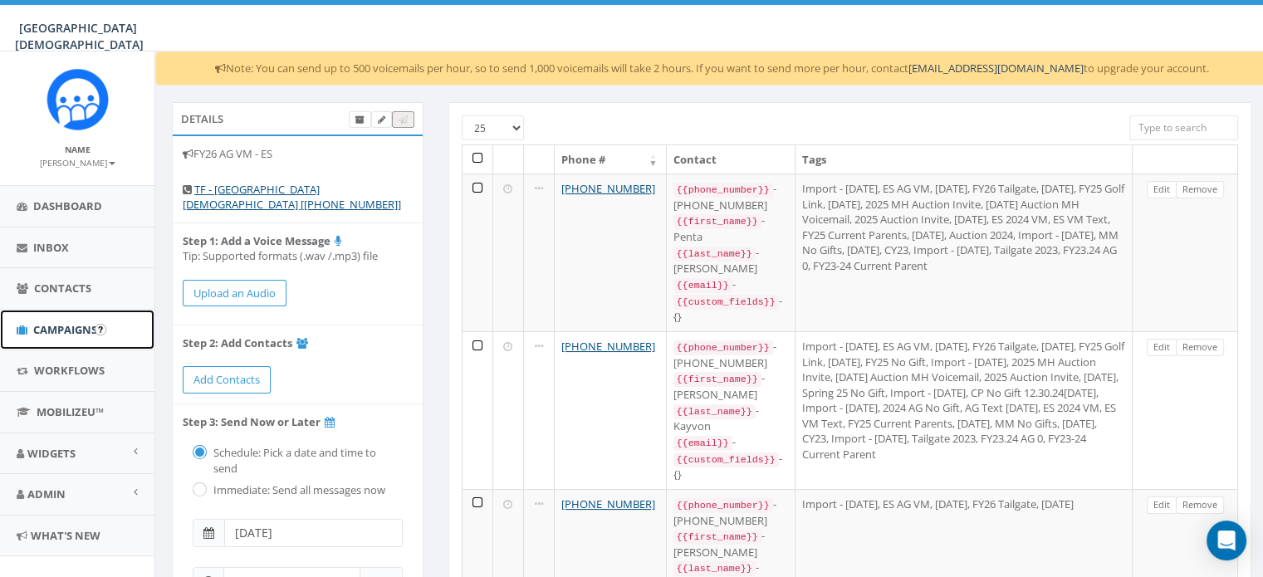
click at [51, 318] on link "Campaigns" at bounding box center [77, 330] width 154 height 41
